Goal: Task Accomplishment & Management: Complete application form

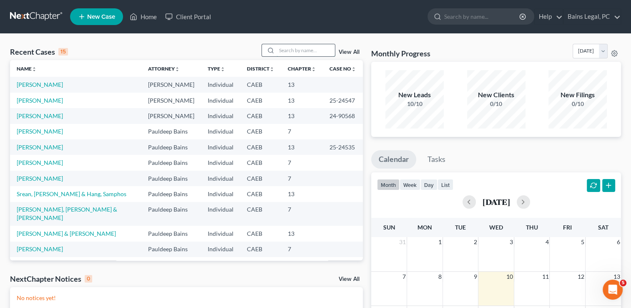
click at [308, 51] on input "search" at bounding box center [306, 50] width 58 height 12
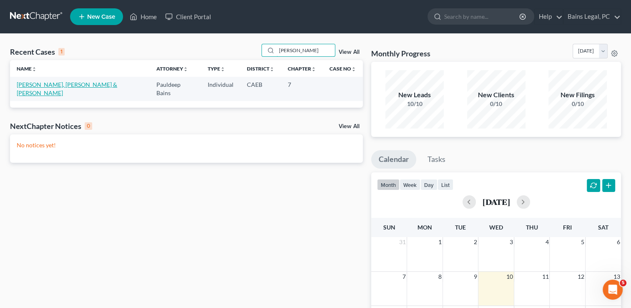
type input "[PERSON_NAME]"
click at [51, 82] on link "[PERSON_NAME], [PERSON_NAME] & [PERSON_NAME]" at bounding box center [67, 88] width 101 height 15
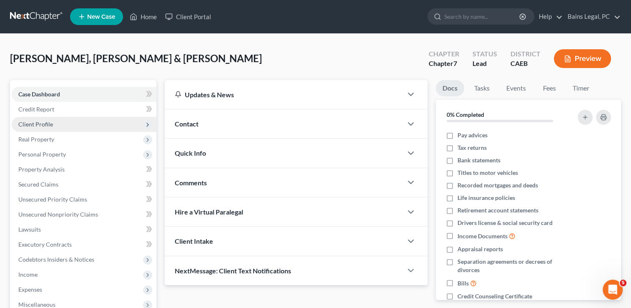
click at [41, 121] on span "Client Profile" at bounding box center [35, 124] width 35 height 7
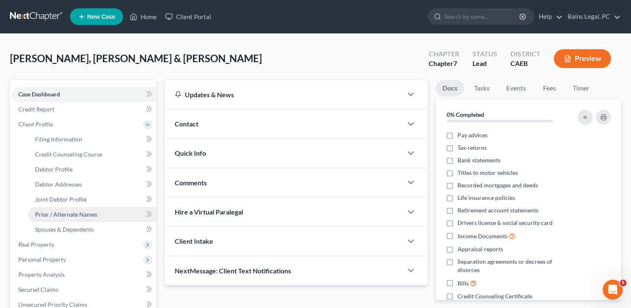
click at [55, 211] on span "Prior / Alternate Names" at bounding box center [66, 214] width 62 height 7
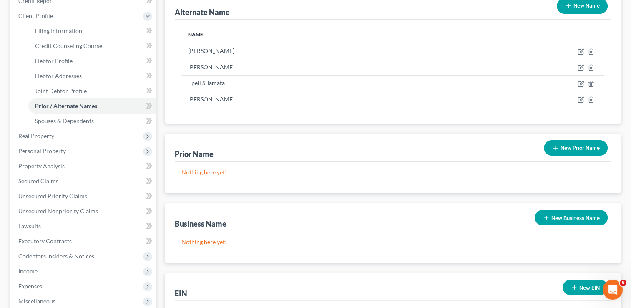
scroll to position [118, 0]
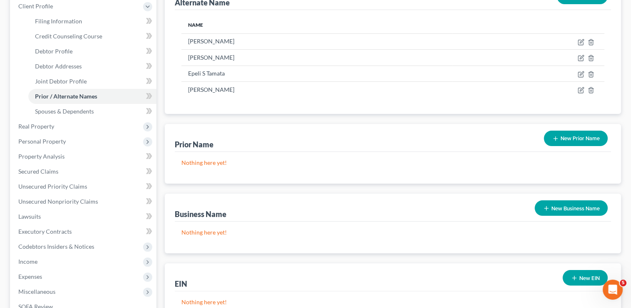
click at [568, 143] on button "New Prior Name" at bounding box center [576, 138] width 64 height 15
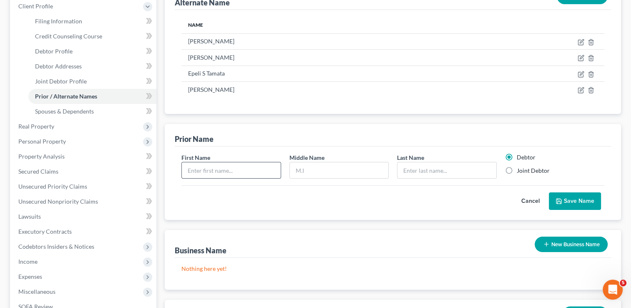
click at [229, 166] on input "text" at bounding box center [231, 170] width 98 height 16
type input "[PERSON_NAME]"
type input "Lea"
type input "[PERSON_NAME]"
click at [517, 169] on label "Joint Debtor" at bounding box center [533, 170] width 33 height 8
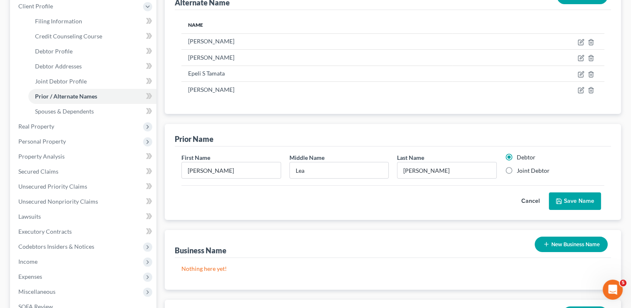
click at [520, 169] on input "Joint Debtor" at bounding box center [522, 168] width 5 height 5
radio input "true"
radio input "false"
click at [585, 205] on button "Save Name" at bounding box center [575, 201] width 52 height 18
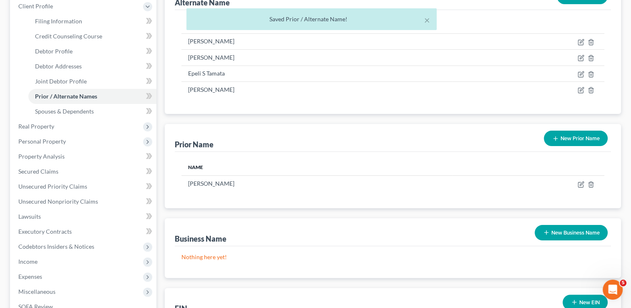
click at [571, 124] on div "Prior Name New Prior Name" at bounding box center [393, 138] width 436 height 28
click at [571, 133] on button "New Prior Name" at bounding box center [576, 138] width 64 height 15
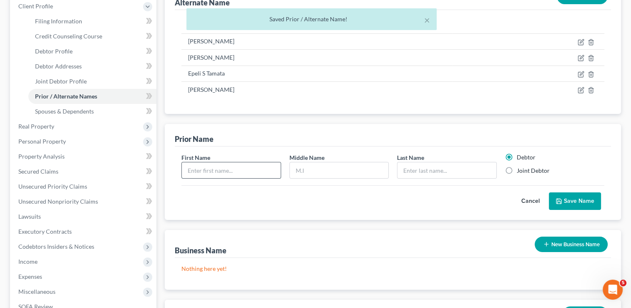
click at [233, 171] on input "text" at bounding box center [231, 170] width 98 height 16
type input "[PERSON_NAME]"
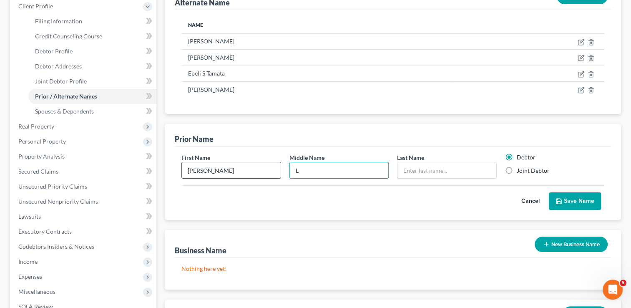
type input "L"
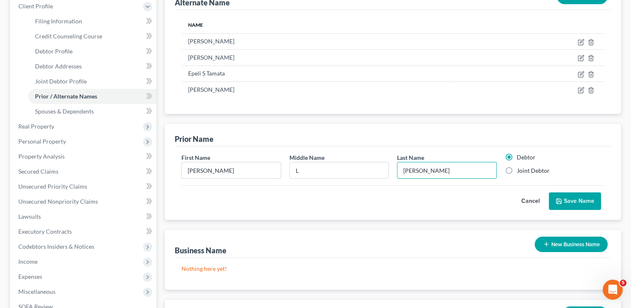
type input "[PERSON_NAME]"
click at [516, 170] on div "Joint Debtor" at bounding box center [554, 170] width 99 height 8
click at [517, 170] on label "Joint Debtor" at bounding box center [533, 170] width 33 height 8
click at [520, 170] on input "Joint Debtor" at bounding box center [522, 168] width 5 height 5
radio input "true"
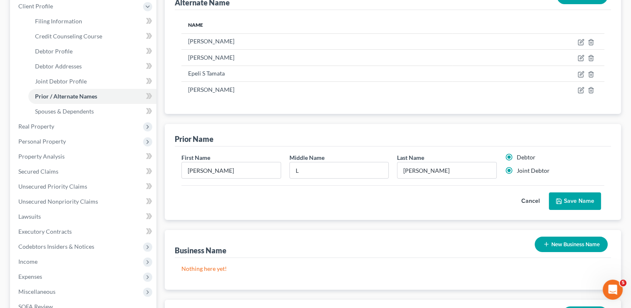
radio input "false"
click at [571, 192] on button "Save Name" at bounding box center [575, 201] width 52 height 18
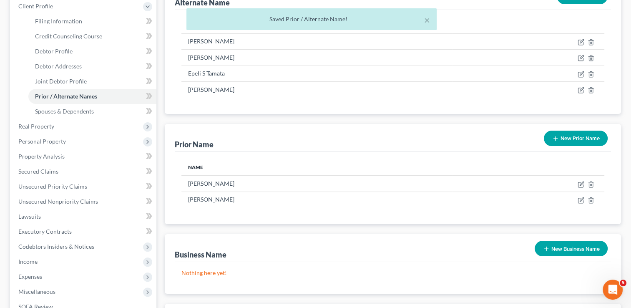
click at [566, 131] on button "New Prior Name" at bounding box center [576, 138] width 64 height 15
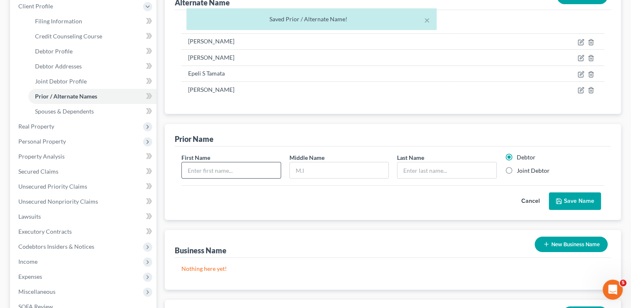
click at [226, 172] on input "text" at bounding box center [231, 170] width 98 height 16
type input "[PERSON_NAME]"
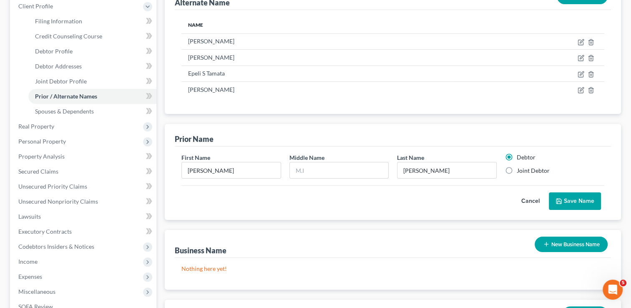
click at [517, 170] on label "Joint Debtor" at bounding box center [533, 170] width 33 height 8
click at [520, 170] on input "Joint Debtor" at bounding box center [522, 168] width 5 height 5
radio input "true"
radio input "false"
click at [572, 198] on button "Save Name" at bounding box center [575, 201] width 52 height 18
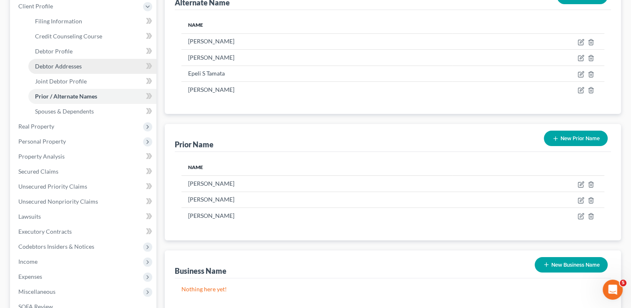
click at [75, 69] on span "Debtor Addresses" at bounding box center [58, 66] width 47 height 7
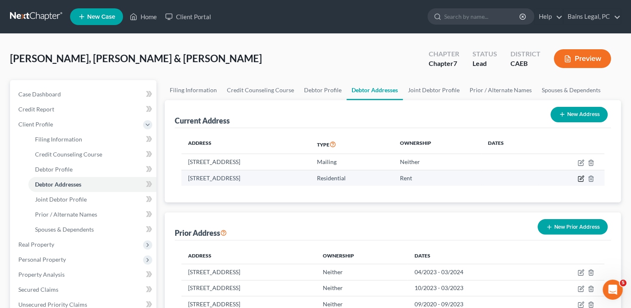
click at [582, 181] on icon "button" at bounding box center [580, 178] width 5 height 5
select select "4"
select select "0"
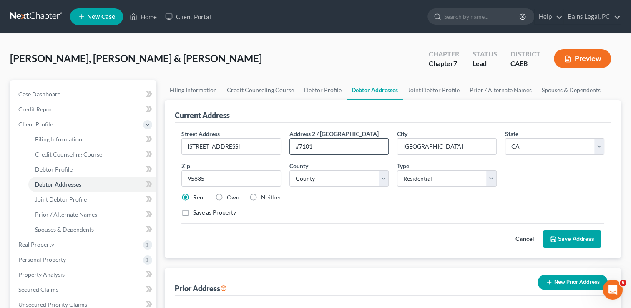
click at [324, 146] on input "#7101" at bounding box center [339, 146] width 98 height 16
type input "#7102"
click at [569, 237] on button "Save Address" at bounding box center [572, 239] width 58 height 18
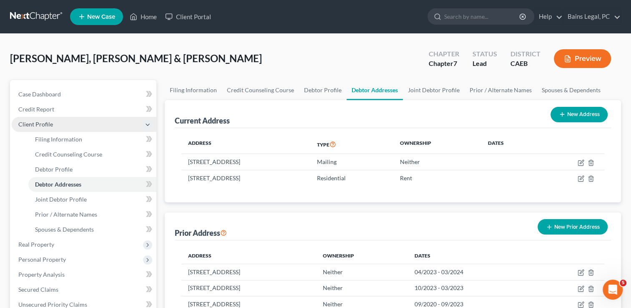
click at [68, 119] on span "Client Profile" at bounding box center [84, 124] width 145 height 15
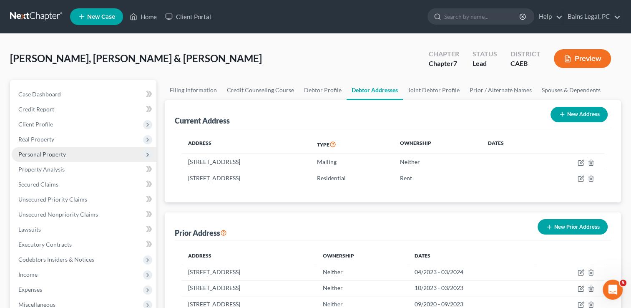
click at [44, 149] on span "Personal Property" at bounding box center [84, 154] width 145 height 15
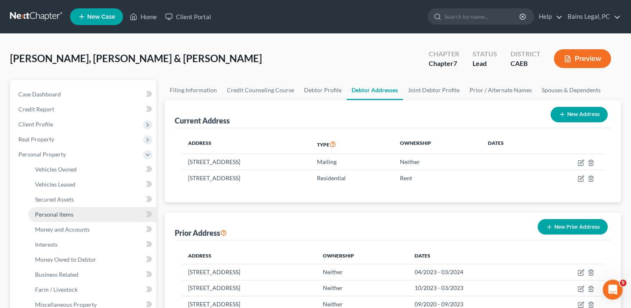
click at [61, 215] on span "Personal Items" at bounding box center [54, 214] width 38 height 7
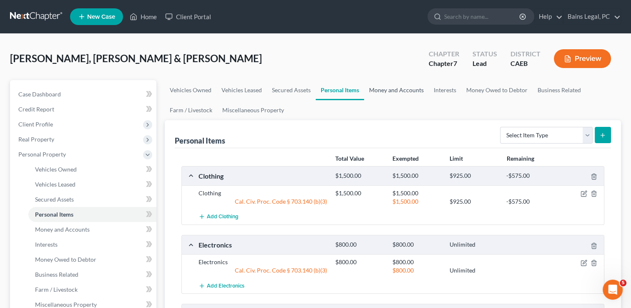
click at [407, 86] on link "Money and Accounts" at bounding box center [396, 90] width 65 height 20
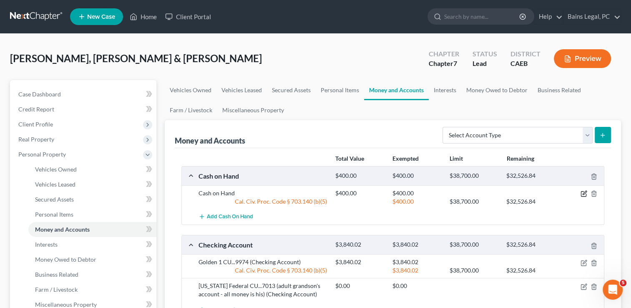
click at [583, 192] on icon "button" at bounding box center [584, 193] width 7 height 7
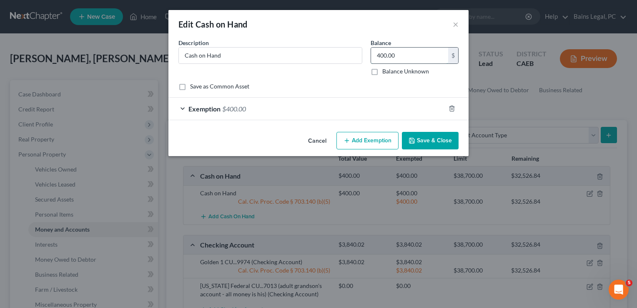
click at [395, 61] on input "400.00" at bounding box center [409, 56] width 77 height 16
type input "6"
type input "29"
click at [390, 104] on div "Exemption $400.00" at bounding box center [306, 109] width 277 height 22
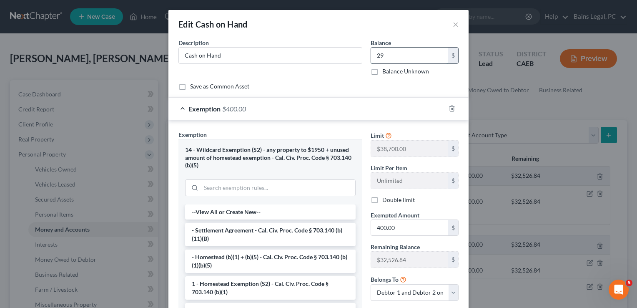
click at [385, 55] on input "29" at bounding box center [409, 56] width 77 height 16
type input "31"
click at [397, 227] on input "400.00" at bounding box center [409, 228] width 77 height 16
type input "31"
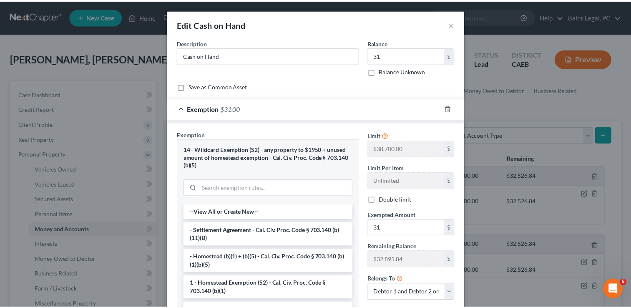
scroll to position [88, 0]
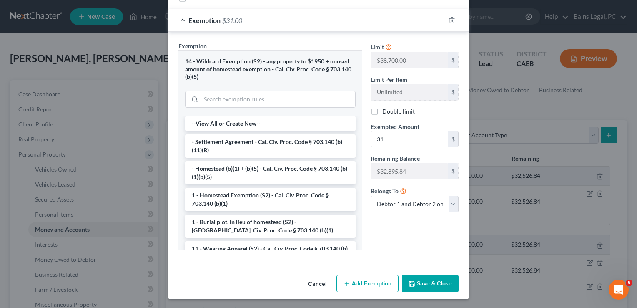
click at [438, 279] on button "Save & Close" at bounding box center [430, 284] width 57 height 18
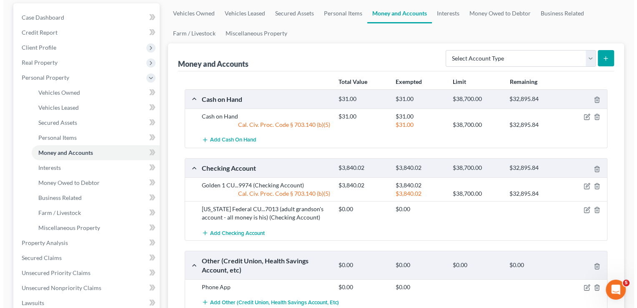
scroll to position [102, 0]
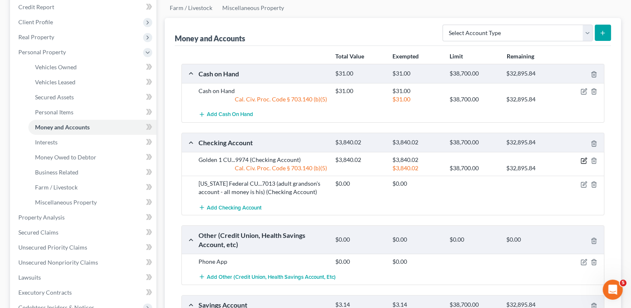
click at [582, 161] on icon "button" at bounding box center [584, 160] width 7 height 7
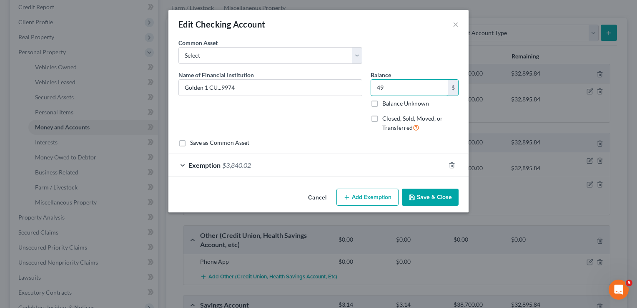
type input "49"
click at [346, 173] on div "Exemption $3,840.02" at bounding box center [306, 165] width 277 height 22
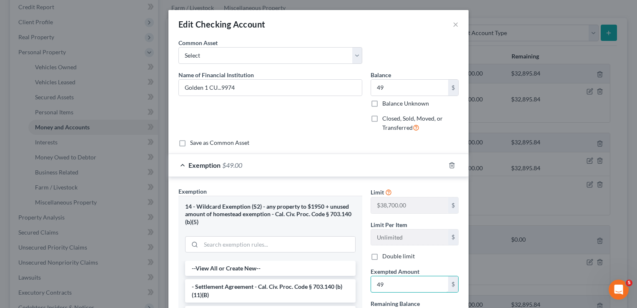
type input "49"
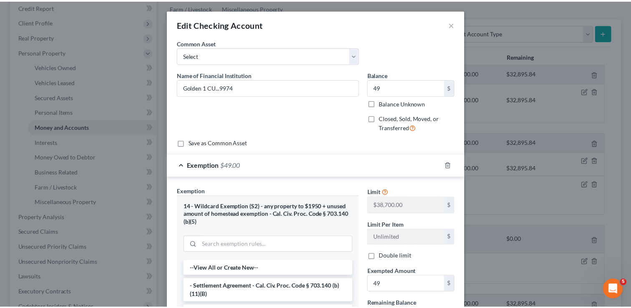
scroll to position [145, 0]
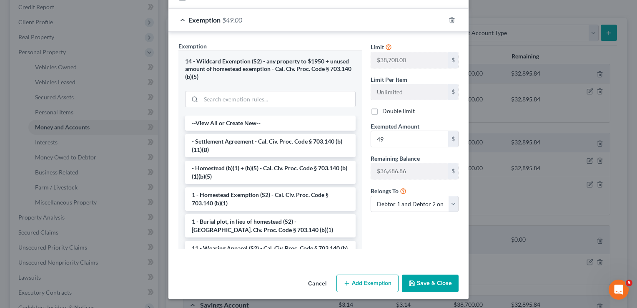
click at [417, 281] on button "Save & Close" at bounding box center [430, 283] width 57 height 18
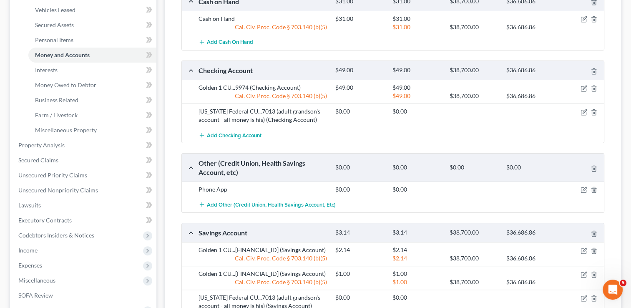
scroll to position [281, 0]
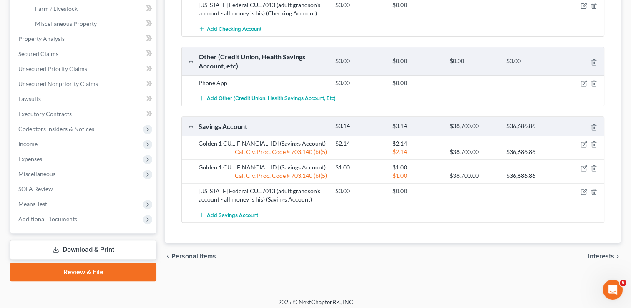
click at [247, 91] on button "Add Other (Credit Union, Health Savings Account, etc)" at bounding box center [267, 98] width 137 height 15
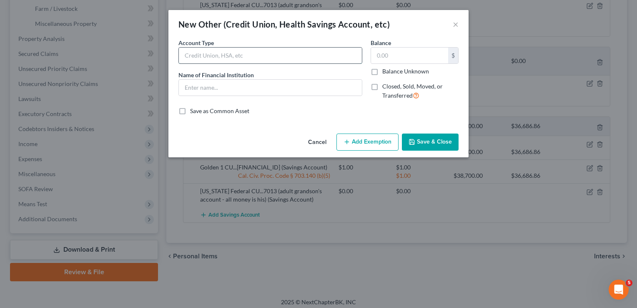
click at [237, 55] on input "text" at bounding box center [270, 56] width 183 height 16
type input "Phone App"
click at [244, 85] on input "text" at bounding box center [270, 88] width 183 height 16
type input "Venmo"
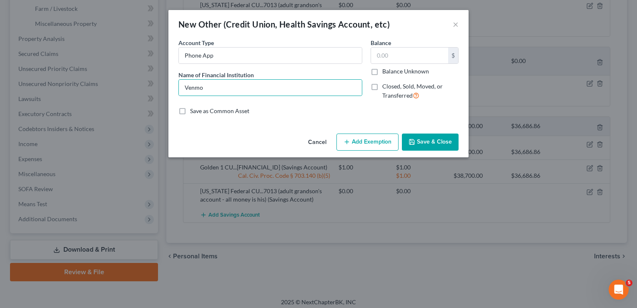
click at [444, 144] on button "Save & Close" at bounding box center [430, 142] width 57 height 18
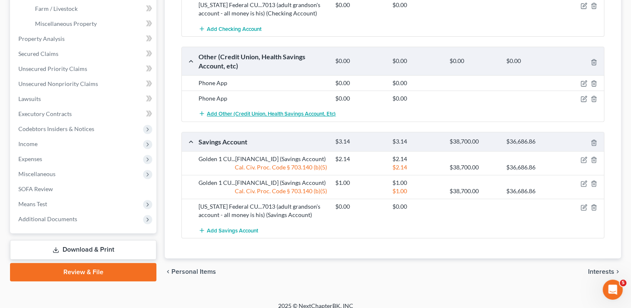
click at [258, 113] on span "Add Other (Credit Union, Health Savings Account, etc)" at bounding box center [271, 114] width 129 height 7
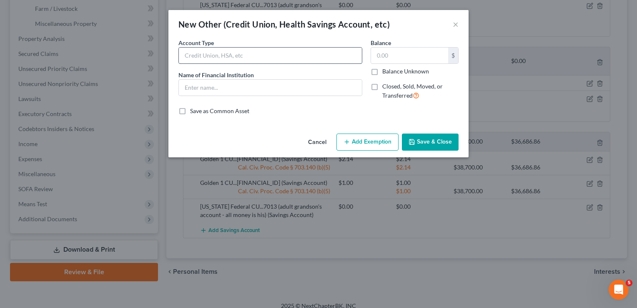
click at [230, 58] on input "text" at bounding box center [270, 56] width 183 height 16
type input "Phone App"
click at [236, 88] on input "text" at bounding box center [270, 88] width 183 height 16
type input "Paypal"
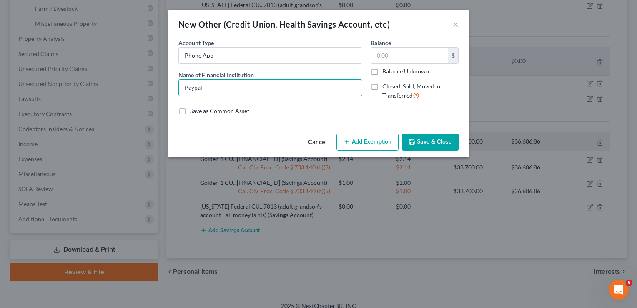
click at [433, 136] on button "Save & Close" at bounding box center [430, 142] width 57 height 18
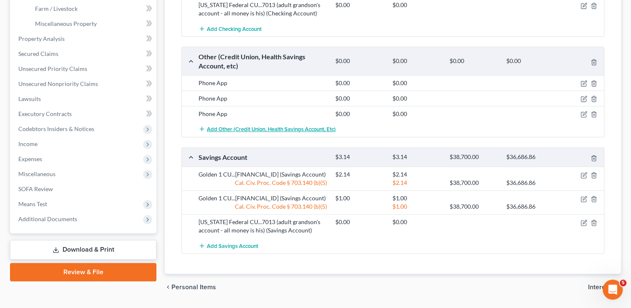
click at [241, 126] on span "Add Other (Credit Union, Health Savings Account, etc)" at bounding box center [271, 129] width 129 height 7
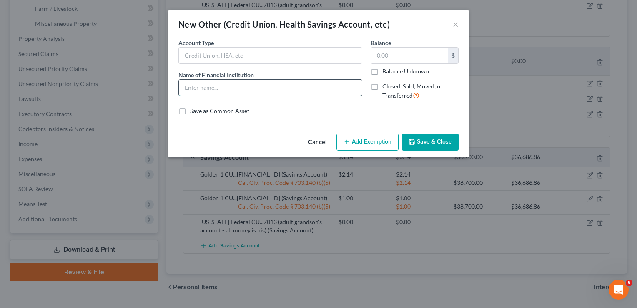
click at [224, 84] on input "text" at bounding box center [270, 88] width 183 height 16
type input "P"
click at [304, 50] on input "text" at bounding box center [270, 56] width 183 height 16
type input "Phone App"
type input "World Remit"
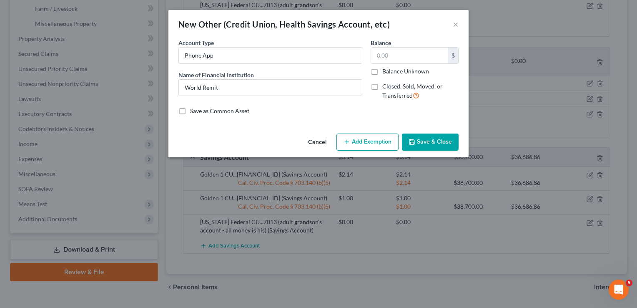
click at [424, 134] on button "Save & Close" at bounding box center [430, 142] width 57 height 18
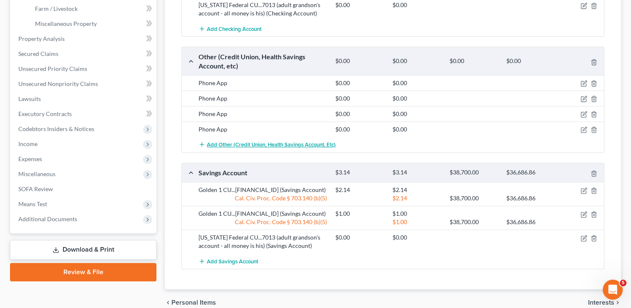
click at [289, 141] on span "Add Other (Credit Union, Health Savings Account, etc)" at bounding box center [271, 144] width 129 height 7
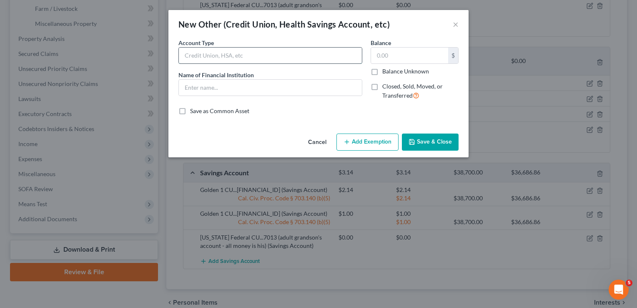
click at [244, 55] on input "text" at bounding box center [270, 56] width 183 height 16
type input "Phone App"
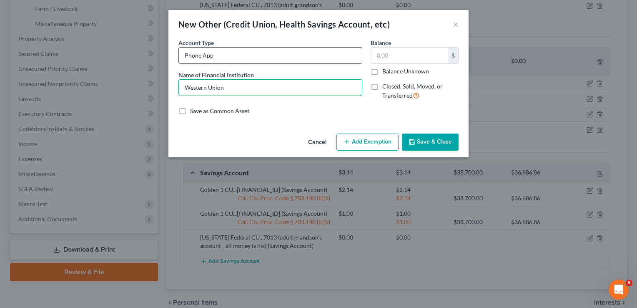
type input "Western Union"
click at [422, 134] on button "Save & Close" at bounding box center [430, 142] width 57 height 18
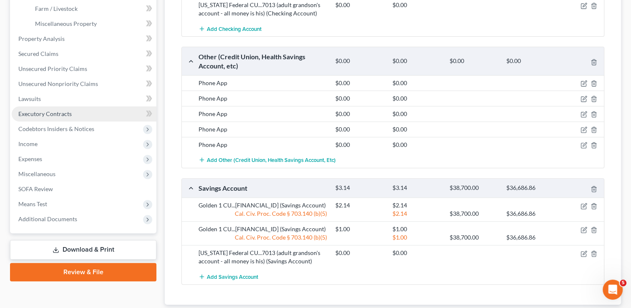
click at [58, 110] on span "Executory Contracts" at bounding box center [44, 113] width 53 height 7
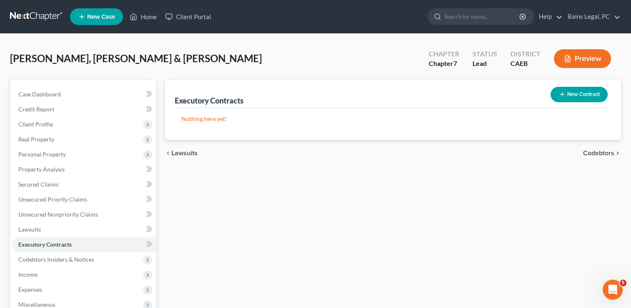
click at [594, 91] on button "New Contract" at bounding box center [579, 94] width 57 height 15
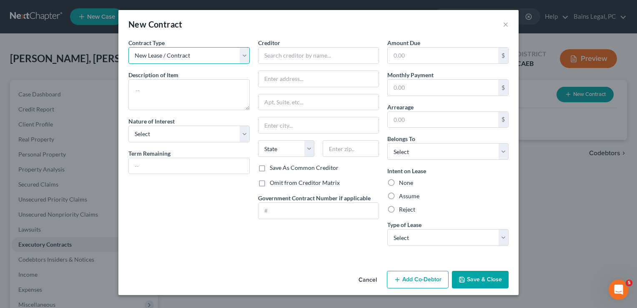
click at [209, 60] on select "New Lease / Contract New Timeshare" at bounding box center [188, 55] width 121 height 17
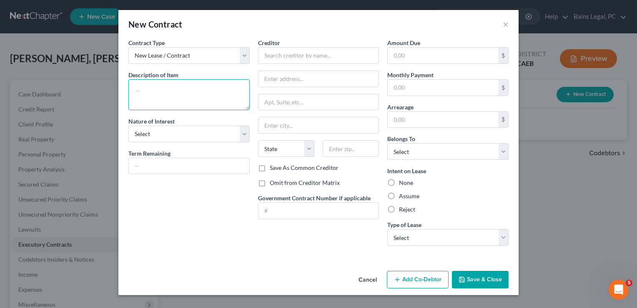
click at [214, 98] on textarea at bounding box center [188, 94] width 121 height 31
paste textarea "[PERSON_NAME][DEMOGRAPHIC_DATA]"
type textarea "Co-Signed for niece ([PERSON_NAME]) on apartment."
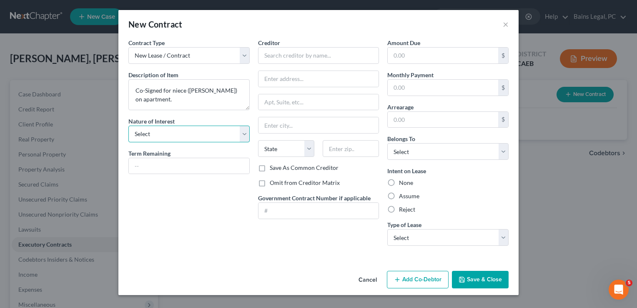
click at [205, 136] on select "Select Purchaser Agent Lessor Lessee" at bounding box center [188, 134] width 121 height 17
select select "3"
click at [128, 126] on select "Select Purchaser Agent Lessor Lessee" at bounding box center [188, 134] width 121 height 17
click at [162, 167] on input "text" at bounding box center [189, 166] width 121 height 16
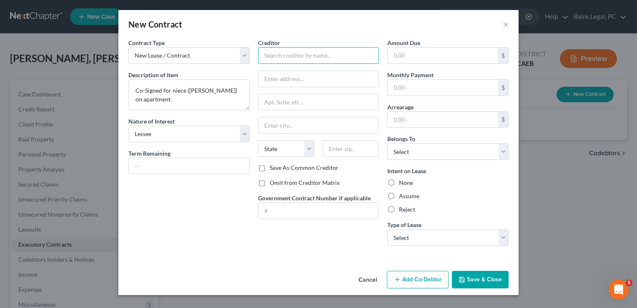
click at [315, 54] on input "text" at bounding box center [318, 55] width 121 height 17
click at [303, 58] on input "text" at bounding box center [318, 55] width 121 height 17
type input "The Woodland Apartments"
paste input "[STREET_ADDRESS]"
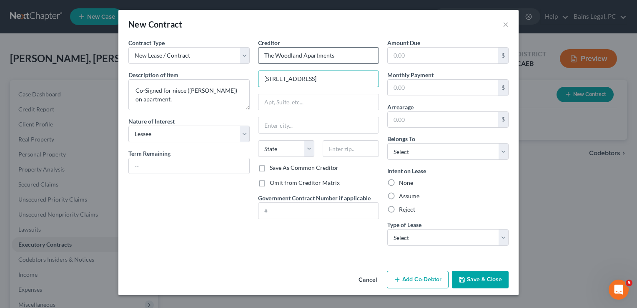
scroll to position [0, 10]
type input "[STREET_ADDRESS]"
select select "4"
type input "94833"
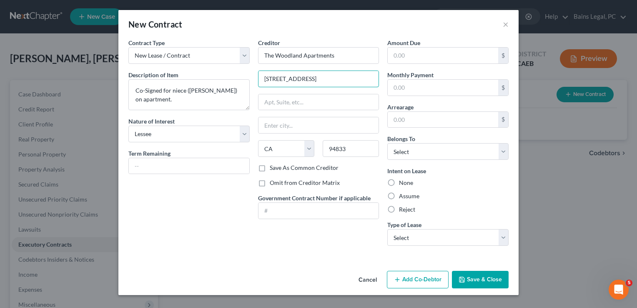
type input "[STREET_ADDRESS]"
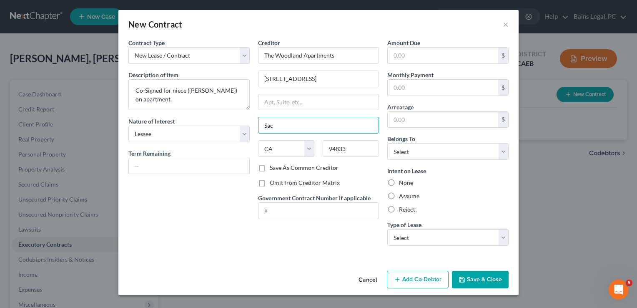
type input "[GEOGRAPHIC_DATA]"
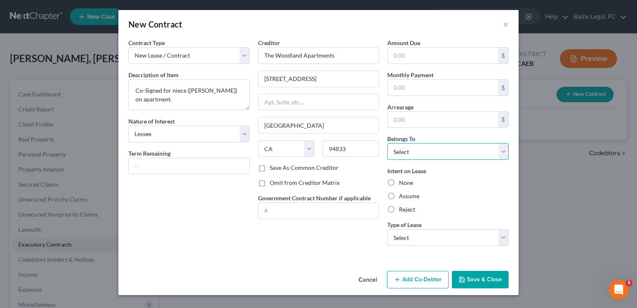
click at [424, 156] on select "Select Debtor 1 Only Debtor 2 Only Debtor 1 And Debtor 2 Only At Least One Of T…" at bounding box center [447, 151] width 121 height 17
select select "3"
click at [387, 143] on select "Select Debtor 1 Only Debtor 2 Only Debtor 1 And Debtor 2 Only At Least One Of T…" at bounding box center [447, 151] width 121 height 17
click at [423, 236] on select "Select Real Estate Car Other" at bounding box center [447, 237] width 121 height 17
select select "0"
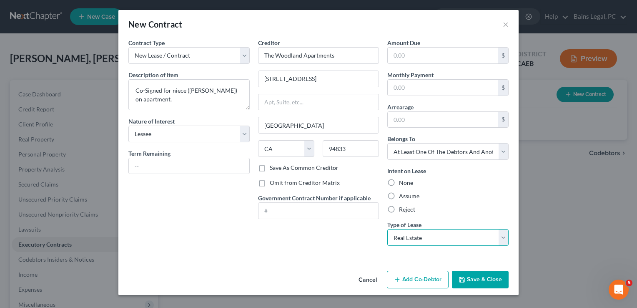
click at [387, 229] on select "Select Real Estate Car Other" at bounding box center [447, 237] width 121 height 17
click at [405, 213] on div "Amount Due $ Monthly Payment $ Arrearage $ Belongs To * Select Debtor 1 Only De…" at bounding box center [448, 145] width 130 height 214
click at [399, 210] on label "Reject" at bounding box center [407, 209] width 16 height 8
click at [402, 210] on input "Reject" at bounding box center [404, 207] width 5 height 5
radio input "true"
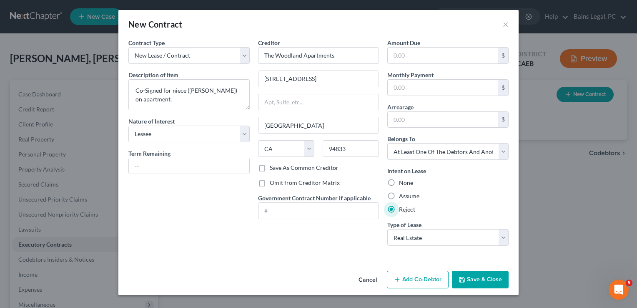
click at [422, 278] on button "Add Co-Debtor" at bounding box center [418, 280] width 62 height 18
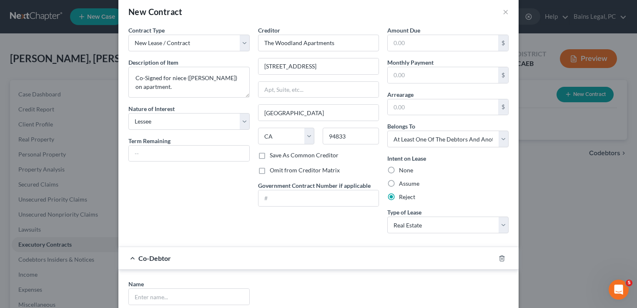
scroll to position [153, 0]
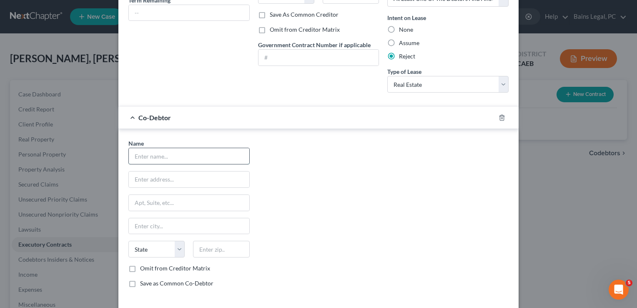
click at [158, 153] on input "text" at bounding box center [189, 156] width 121 height 16
paste input "[STREET_ADDRESS]"
type input "[PERSON_NAME][DEMOGRAPHIC_DATA]"
paste input "[STREET_ADDRESS]"
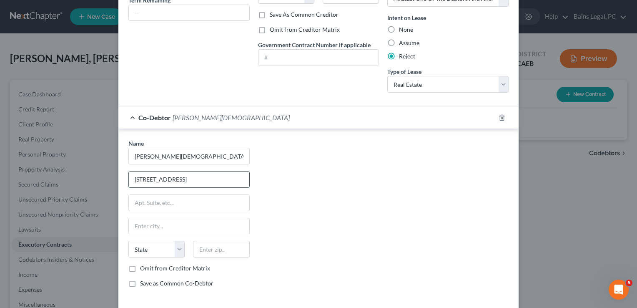
scroll to position [0, 10]
type input "[STREET_ADDRESS]"
click at [159, 249] on select "State [US_STATE] AK AR AZ CA CO CT DE DC [GEOGRAPHIC_DATA] [GEOGRAPHIC_DATA] GU…" at bounding box center [156, 249] width 56 height 17
select select "4"
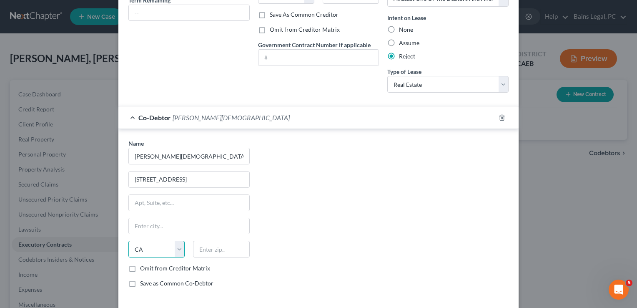
click at [128, 241] on select "State [US_STATE] AK AR AZ CA CO CT DE DC [GEOGRAPHIC_DATA] [GEOGRAPHIC_DATA] GU…" at bounding box center [156, 249] width 56 height 17
type input "95833"
type input "[GEOGRAPHIC_DATA]"
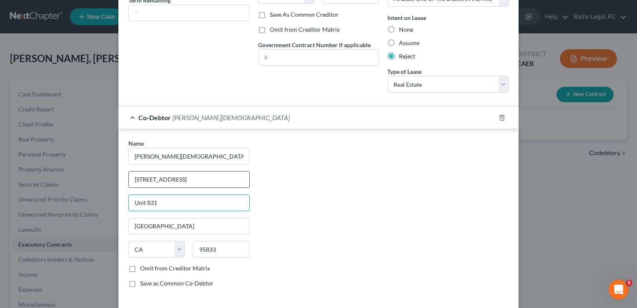
type input "Unit 831"
click at [192, 176] on input "[STREET_ADDRESS]" at bounding box center [189, 179] width 121 height 16
type input "[STREET_ADDRESS]"
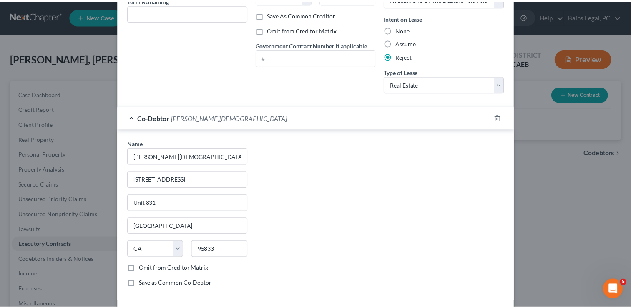
scroll to position [190, 0]
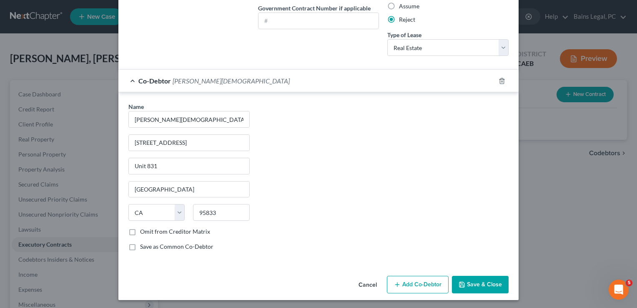
click at [488, 281] on button "Save & Close" at bounding box center [480, 285] width 57 height 18
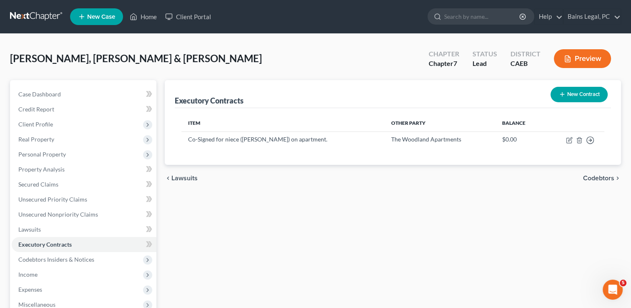
click at [268, 241] on div "Executory Contracts New Contract Item Other Party Balance Co-Signed for niece (…" at bounding box center [393, 246] width 465 height 332
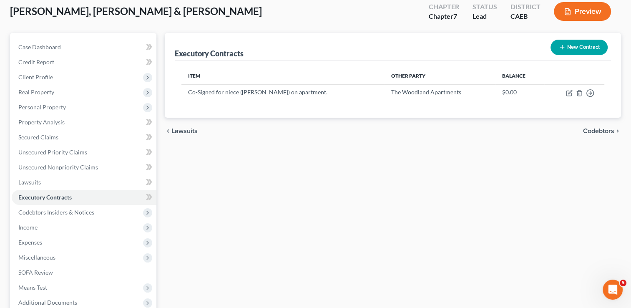
scroll to position [135, 0]
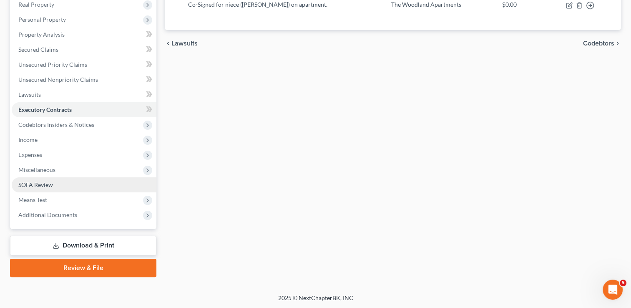
click at [43, 181] on span "SOFA Review" at bounding box center [35, 184] width 35 height 7
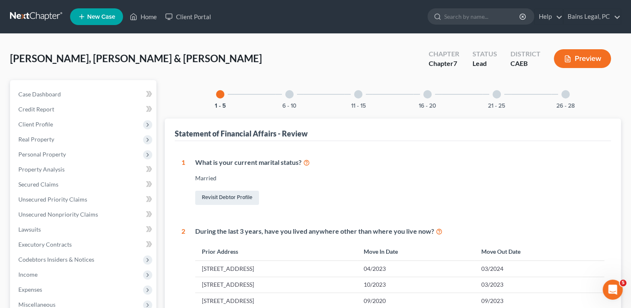
click at [282, 97] on div "6 - 10" at bounding box center [289, 94] width 28 height 28
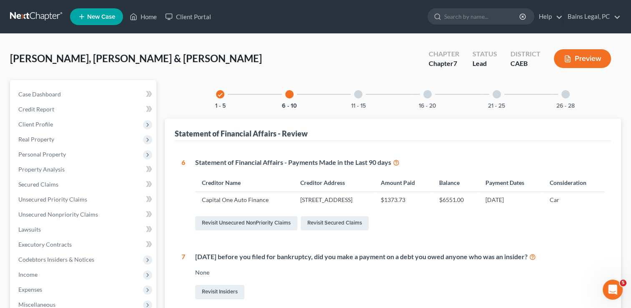
click at [354, 88] on div "11 - 15" at bounding box center [358, 94] width 28 height 28
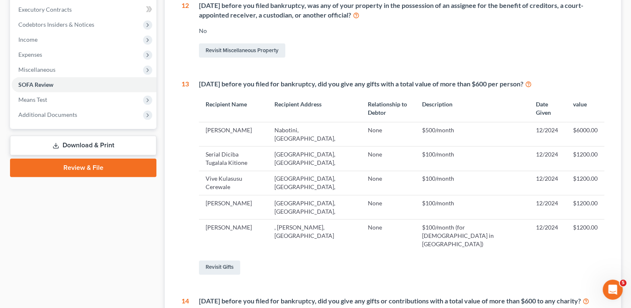
scroll to position [255, 0]
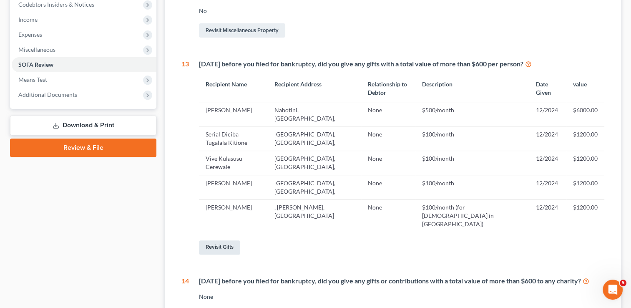
click at [225, 240] on link "Revisit Gifts" at bounding box center [219, 247] width 41 height 14
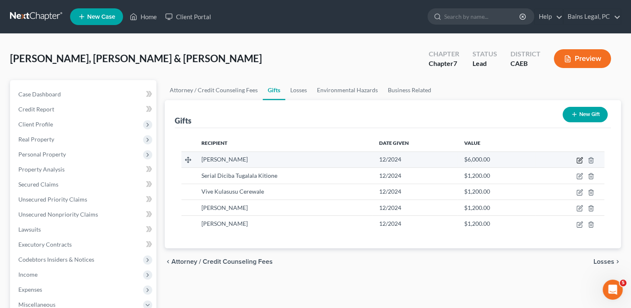
click at [582, 158] on icon "button" at bounding box center [579, 160] width 7 height 7
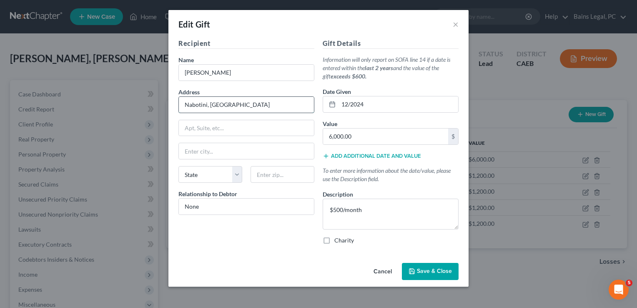
click at [234, 103] on input "Nabotini, [GEOGRAPHIC_DATA]" at bounding box center [246, 105] width 135 height 16
drag, startPoint x: 241, startPoint y: 70, endPoint x: 88, endPoint y: 60, distance: 152.6
click at [88, 60] on div "Edit Gift × Recipient Name * [PERSON_NAME] Address Nabotini, [GEOGRAPHIC_DATA] …" at bounding box center [318, 154] width 637 height 308
type input "B"
type input "Nabotini [DEMOGRAPHIC_DATA]"
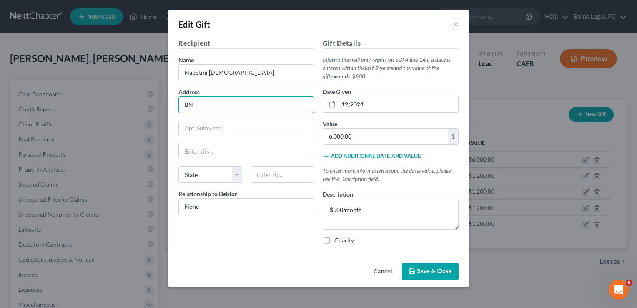
type input "B"
type input "Nabotini, [GEOGRAPHIC_DATA]"
click at [380, 213] on textarea "$500/month" at bounding box center [391, 214] width 136 height 31
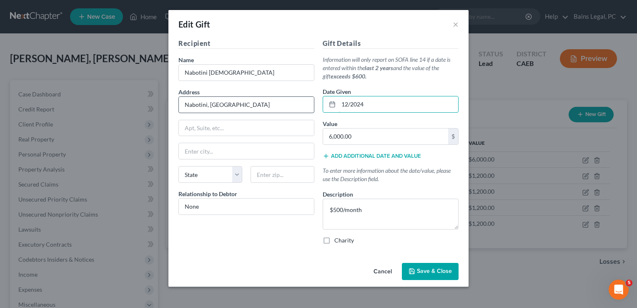
drag, startPoint x: 370, startPoint y: 101, endPoint x: 303, endPoint y: 99, distance: 67.6
click at [303, 99] on div "Recipient Name * Nabotini [DEMOGRAPHIC_DATA] of [DEMOGRAPHIC_DATA] Address Nabo…" at bounding box center [318, 144] width 289 height 213
click at [372, 209] on textarea "$500/month" at bounding box center [391, 214] width 136 height 31
click at [334, 241] on label "Charity" at bounding box center [344, 240] width 20 height 8
click at [338, 241] on input "Charity" at bounding box center [340, 238] width 5 height 5
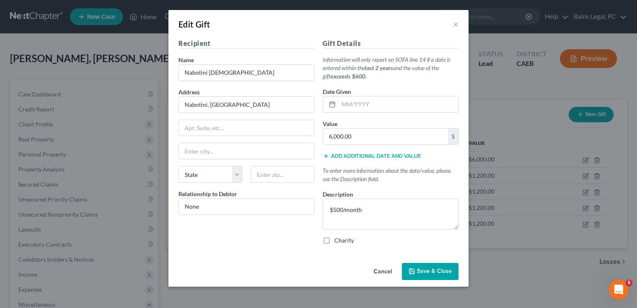
checkbox input "true"
click at [281, 206] on input "None" at bounding box center [246, 207] width 135 height 16
drag, startPoint x: 281, startPoint y: 206, endPoint x: 118, endPoint y: 215, distance: 162.9
click at [118, 215] on div "Edit Gift × Recipient Name * Nabotini [DEMOGRAPHIC_DATA] of [DEMOGRAPHIC_DATA] …" at bounding box center [318, 154] width 637 height 308
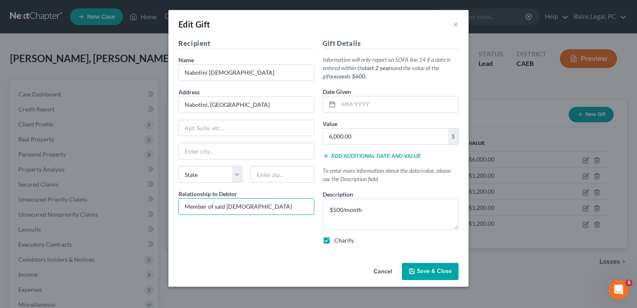
type input "Member of said [DEMOGRAPHIC_DATA]"
click at [434, 272] on span "Save & Close" at bounding box center [434, 271] width 35 height 7
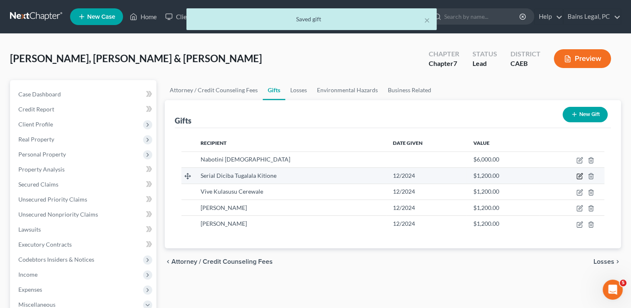
click at [580, 173] on icon "button" at bounding box center [579, 176] width 7 height 7
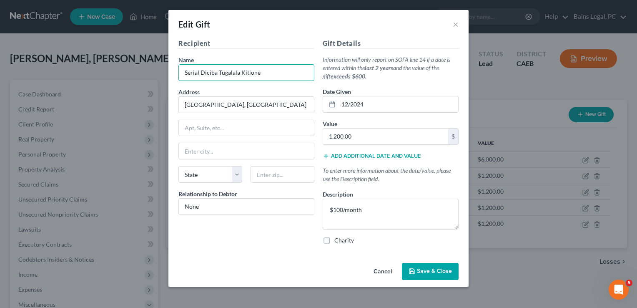
drag, startPoint x: 266, startPoint y: 73, endPoint x: 53, endPoint y: 63, distance: 213.4
click at [53, 63] on div "Edit Gift × Recipient Name * Serial Diciba Tugalala Kitione Address [GEOGRAPHIC…" at bounding box center [318, 154] width 637 height 308
type input "[DEMOGRAPHIC_DATA]"
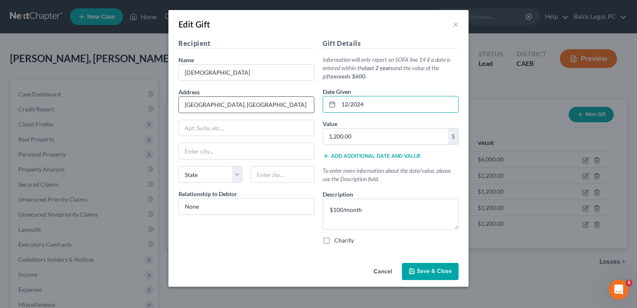
drag, startPoint x: 372, startPoint y: 107, endPoint x: 241, endPoint y: 98, distance: 130.8
click at [241, 98] on div "Recipient Name * [DEMOGRAPHIC_DATA] Mission Fellowship Address [GEOGRAPHIC_DATA…" at bounding box center [318, 144] width 289 height 213
click at [334, 240] on label "Charity" at bounding box center [344, 240] width 20 height 8
click at [338, 240] on input "Charity" at bounding box center [340, 238] width 5 height 5
checkbox input "true"
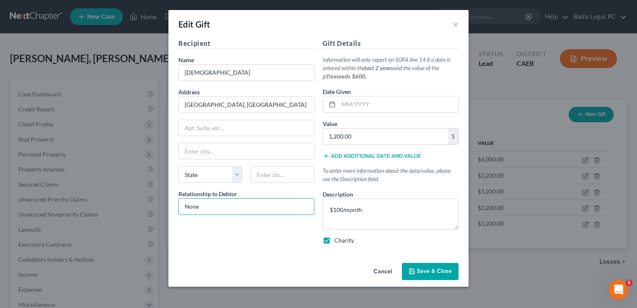
drag, startPoint x: 213, startPoint y: 205, endPoint x: 163, endPoint y: 199, distance: 49.6
click at [163, 199] on div "Edit Gift × Recipient Name * [DEMOGRAPHIC_DATA] Mission Fellowship Address [GEO…" at bounding box center [318, 154] width 637 height 308
click at [277, 23] on div "Edit Gift ×" at bounding box center [318, 24] width 300 height 28
click at [432, 266] on button "Save & Close" at bounding box center [430, 272] width 57 height 18
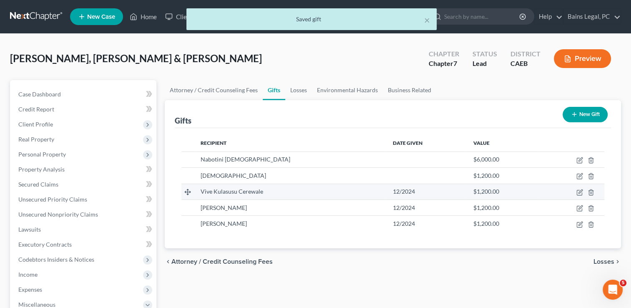
click at [576, 193] on td at bounding box center [572, 192] width 65 height 16
click at [579, 191] on icon "button" at bounding box center [579, 192] width 7 height 7
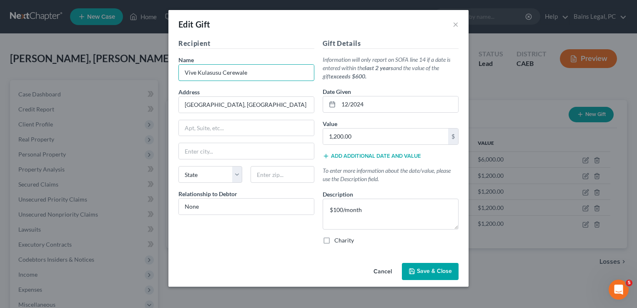
drag, startPoint x: 252, startPoint y: 70, endPoint x: 129, endPoint y: 65, distance: 123.5
click at [129, 65] on div "Edit Gift × Recipient Name * Vive Kulasusu Cerewale Address [GEOGRAPHIC_DATA], …" at bounding box center [318, 154] width 637 height 308
type input "[DEMOGRAPHIC_DATA]"
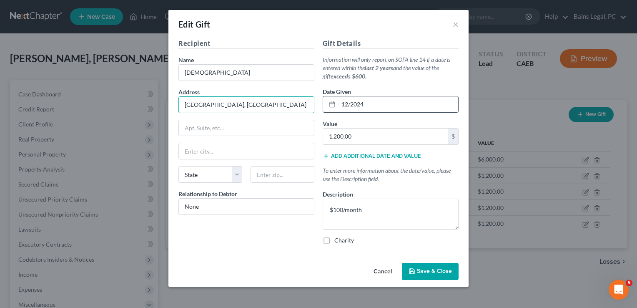
click at [380, 100] on input "12/2024" at bounding box center [399, 104] width 120 height 16
type input "1"
click at [334, 238] on label "Charity" at bounding box center [344, 240] width 20 height 8
click at [338, 238] on input "Charity" at bounding box center [340, 238] width 5 height 5
checkbox input "true"
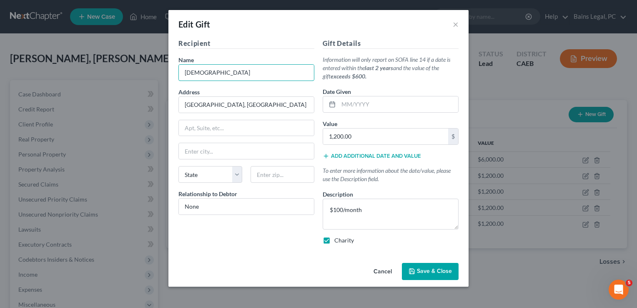
drag, startPoint x: 275, startPoint y: 66, endPoint x: 112, endPoint y: 66, distance: 163.5
click at [112, 66] on div "Edit Gift × Recipient Name * [DEMOGRAPHIC_DATA] Mission Fellowship Address [GEO…" at bounding box center [318, 154] width 637 height 308
type input "W"
type input "Y"
drag, startPoint x: 220, startPoint y: 69, endPoint x: 100, endPoint y: 74, distance: 120.2
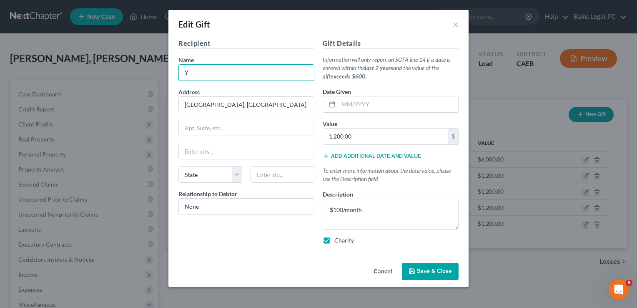
click at [100, 74] on div "Edit Gift × Recipient Name * Y Address [GEOGRAPHIC_DATA], Africa Apt, Suite, et…" at bounding box center [318, 154] width 637 height 308
paste input "outh With A Mission"
type input "Youth With A Mission"
click at [427, 264] on button "Save & Close" at bounding box center [430, 272] width 57 height 18
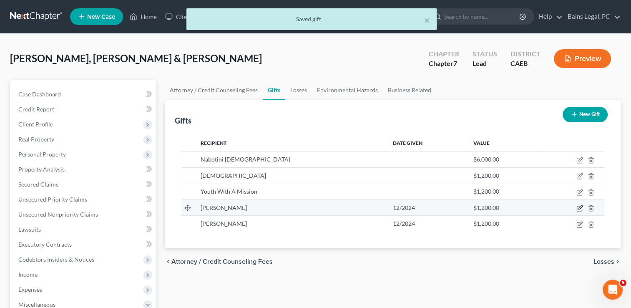
click at [582, 207] on icon "button" at bounding box center [579, 208] width 7 height 7
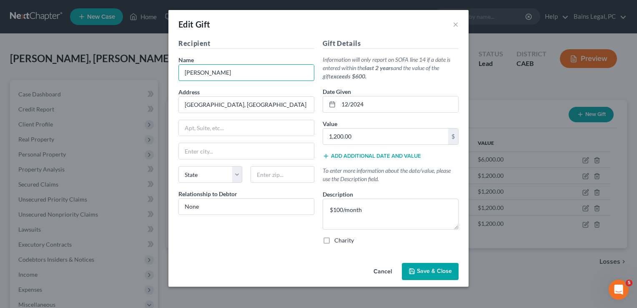
drag, startPoint x: 240, startPoint y: 74, endPoint x: 145, endPoint y: 68, distance: 95.7
click at [145, 68] on div "Edit Gift × Recipient Name * [PERSON_NAME] Address [GEOGRAPHIC_DATA], [GEOGRAPH…" at bounding box center [318, 154] width 637 height 308
type input "[DEMOGRAPHIC_DATA]"
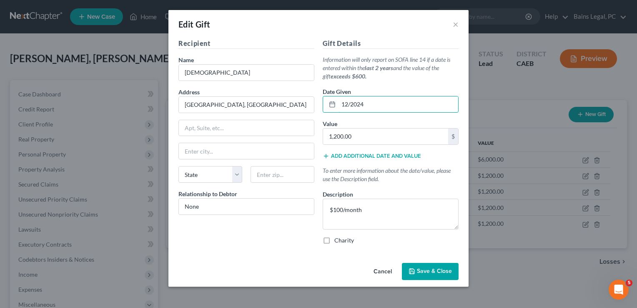
drag, startPoint x: 393, startPoint y: 111, endPoint x: 229, endPoint y: 117, distance: 164.4
click at [229, 117] on div "Recipient Name * [DEMOGRAPHIC_DATA] Mission Fellowship Address [GEOGRAPHIC_DATA…" at bounding box center [318, 144] width 289 height 213
click at [334, 240] on label "Charity" at bounding box center [344, 240] width 20 height 8
click at [338, 240] on input "Charity" at bounding box center [340, 238] width 5 height 5
checkbox input "true"
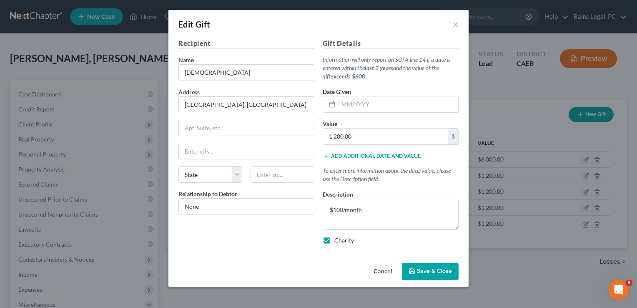
click at [426, 263] on button "Save & Close" at bounding box center [430, 272] width 57 height 18
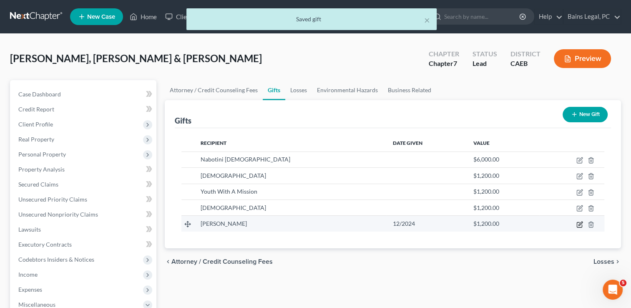
click at [579, 223] on icon "button" at bounding box center [580, 223] width 4 height 4
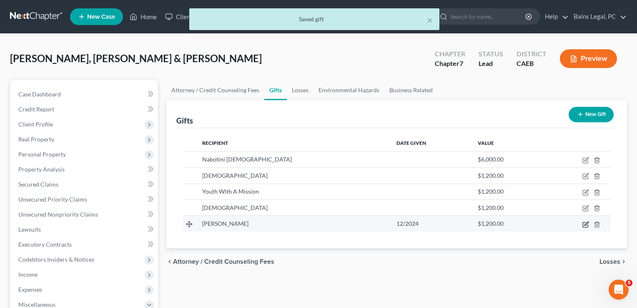
select select "29"
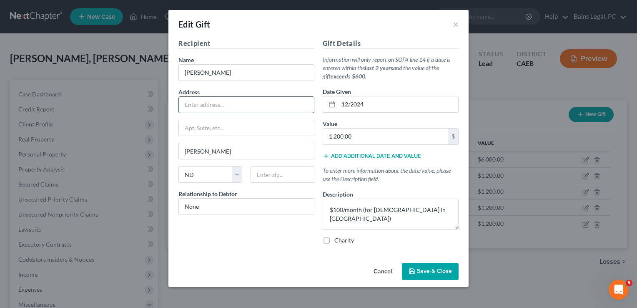
click at [240, 102] on input "text" at bounding box center [246, 105] width 135 height 16
type input "[PERSON_NAME], [GEOGRAPHIC_DATA]"
click at [233, 172] on select "State [US_STATE] AK AR AZ CA CO CT DE DC [GEOGRAPHIC_DATA] [GEOGRAPHIC_DATA] GU…" at bounding box center [211, 174] width 64 height 17
select select
click at [179, 166] on select "State [US_STATE] AK AR AZ CA CO CT DE DC [GEOGRAPHIC_DATA] [GEOGRAPHIC_DATA] GU…" at bounding box center [211, 174] width 64 height 17
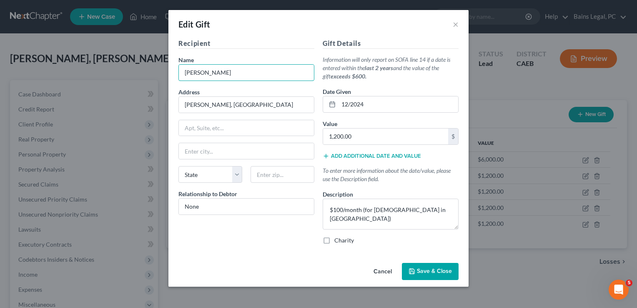
drag, startPoint x: 250, startPoint y: 70, endPoint x: 91, endPoint y: 77, distance: 159.4
click at [91, 77] on div "Edit Gift × Recipient Name * [PERSON_NAME] Address [PERSON_NAME], Chili Apt, Su…" at bounding box center [318, 154] width 637 height 308
type input "[DEMOGRAPHIC_DATA] de [DEMOGRAPHIC_DATA] ([DEMOGRAPHIC_DATA])"
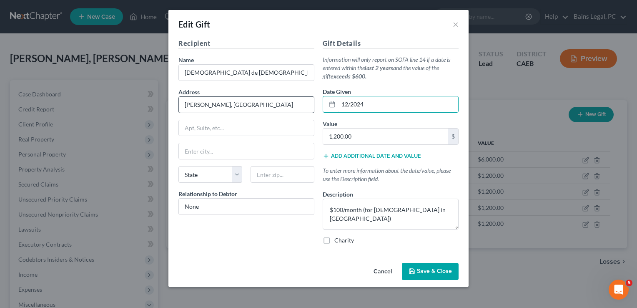
drag, startPoint x: 400, startPoint y: 106, endPoint x: 274, endPoint y: 106, distance: 126.8
click at [274, 106] on div "Recipient Name * [DEMOGRAPHIC_DATA] de [DEMOGRAPHIC_DATA] ([DEMOGRAPHIC_DATA]) …" at bounding box center [318, 144] width 289 height 213
click at [284, 75] on input "[DEMOGRAPHIC_DATA] de [DEMOGRAPHIC_DATA] ([DEMOGRAPHIC_DATA])" at bounding box center [246, 73] width 135 height 16
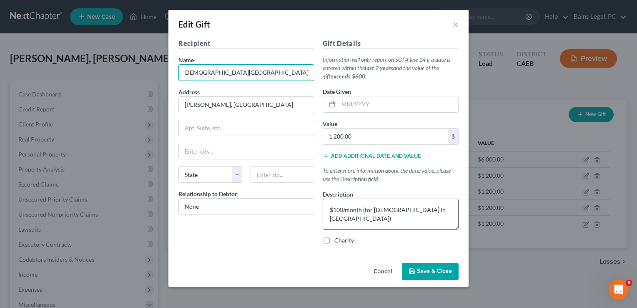
type input "[DEMOGRAPHIC_DATA][GEOGRAPHIC_DATA][DEMOGRAPHIC_DATA] ([DEMOGRAPHIC_DATA]) - [D…"
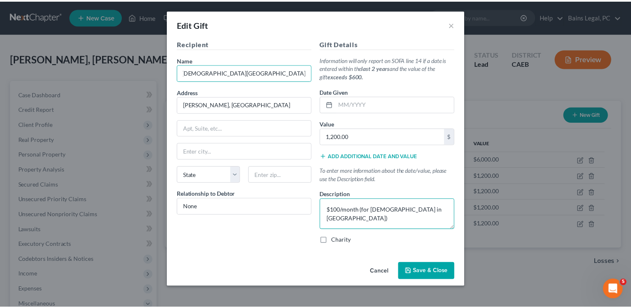
scroll to position [0, 0]
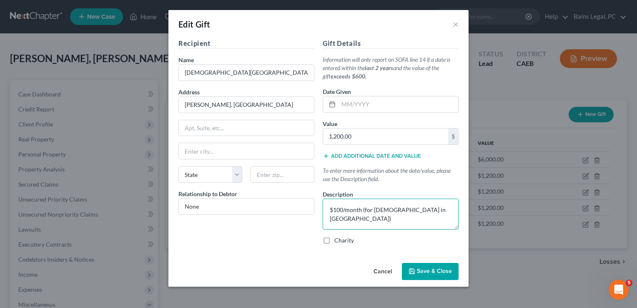
drag, startPoint x: 418, startPoint y: 215, endPoint x: 364, endPoint y: 214, distance: 53.8
click at [364, 214] on textarea "$100/month (for [DEMOGRAPHIC_DATA] in [GEOGRAPHIC_DATA])" at bounding box center [391, 214] width 136 height 31
type textarea "$100/month"
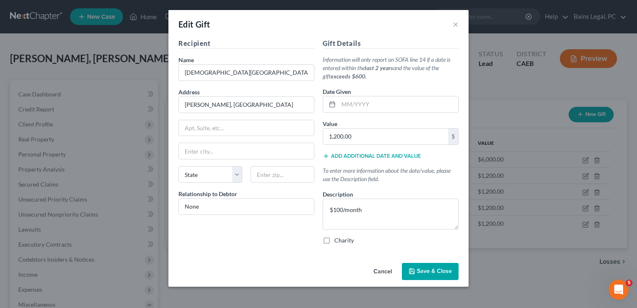
click at [334, 241] on label "Charity" at bounding box center [344, 240] width 20 height 8
click at [338, 241] on input "Charity" at bounding box center [340, 238] width 5 height 5
checkbox input "true"
click at [441, 274] on span "Save & Close" at bounding box center [434, 271] width 35 height 7
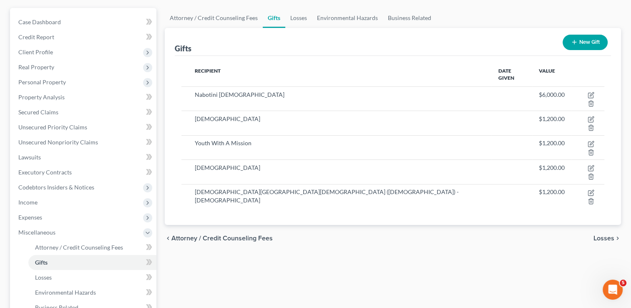
scroll to position [151, 0]
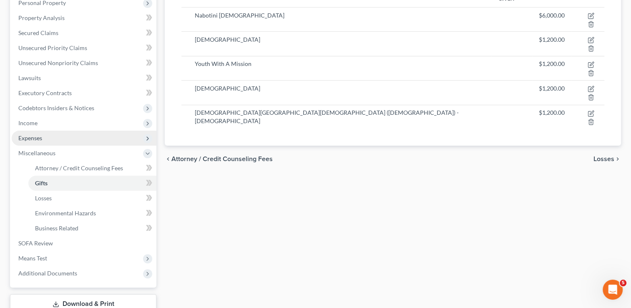
click at [41, 138] on span "Expenses" at bounding box center [30, 137] width 24 height 7
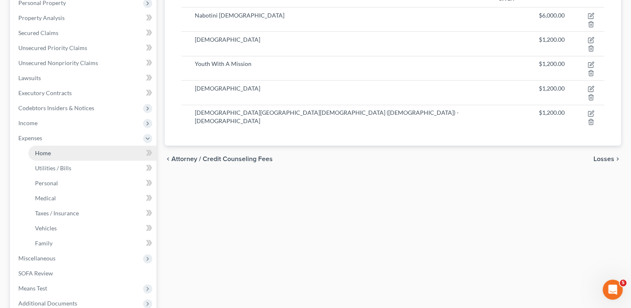
click at [43, 149] on span "Home" at bounding box center [43, 152] width 16 height 7
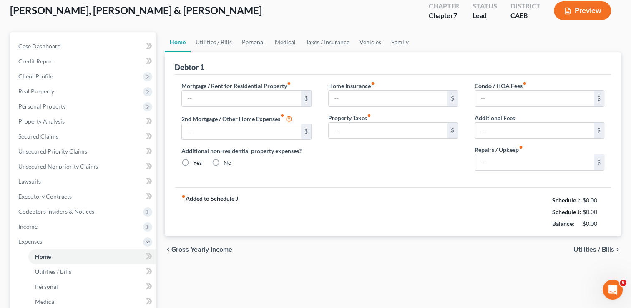
type input "2,783.00"
type input "0.00"
radio input "true"
type input "20.34"
type input "0.00"
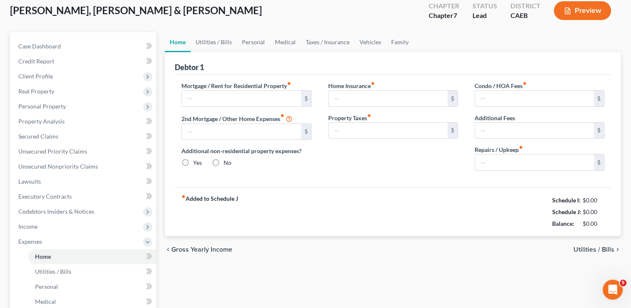
type input "0.00"
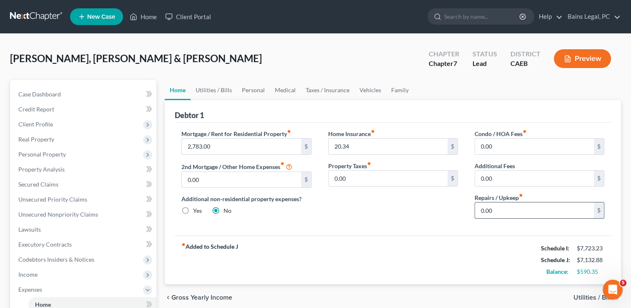
click at [495, 205] on input "0.00" at bounding box center [534, 210] width 119 height 16
type input "20"
click at [253, 91] on link "Personal" at bounding box center [253, 90] width 33 height 20
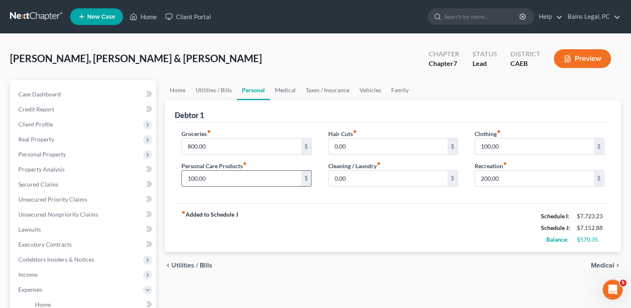
click at [232, 175] on input "100.00" at bounding box center [241, 179] width 119 height 16
type input "150"
type input "50"
click at [284, 93] on link "Medical" at bounding box center [285, 90] width 31 height 20
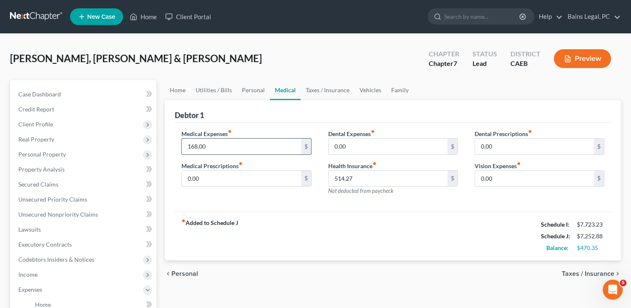
click at [226, 148] on input "168.00" at bounding box center [241, 146] width 119 height 16
type input "200"
click at [333, 86] on link "Taxes / Insurance" at bounding box center [328, 90] width 54 height 20
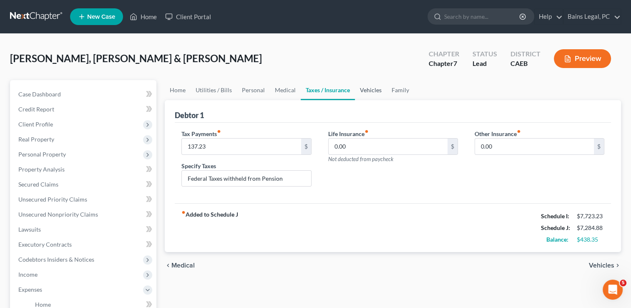
click at [364, 89] on link "Vehicles" at bounding box center [371, 90] width 32 height 20
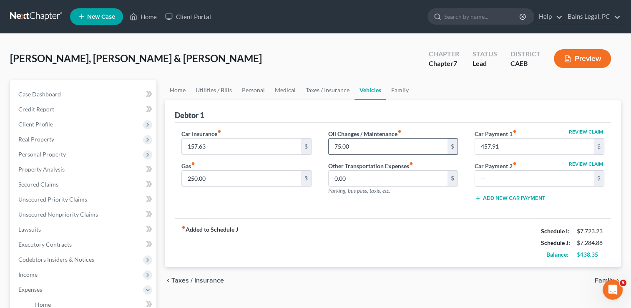
click at [370, 147] on input "75.00" at bounding box center [388, 146] width 119 height 16
type input "150"
click at [390, 93] on link "Family" at bounding box center [400, 90] width 28 height 20
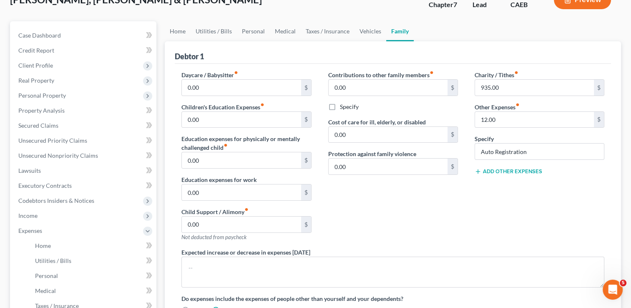
scroll to position [96, 0]
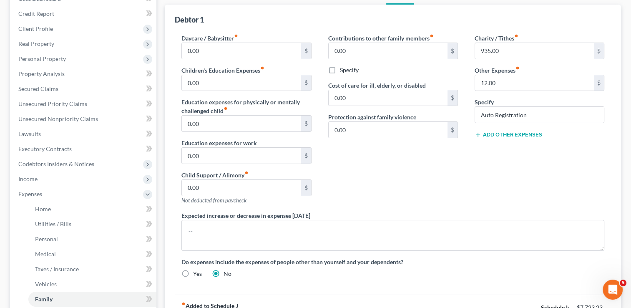
click at [501, 133] on button "Add Other Expenses" at bounding box center [509, 134] width 68 height 7
click at [492, 147] on input "0.00" at bounding box center [534, 147] width 119 height 16
type input "50"
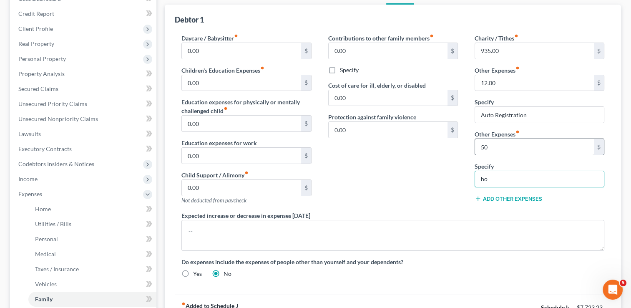
type input "h"
type input "Replacement of used household goods"
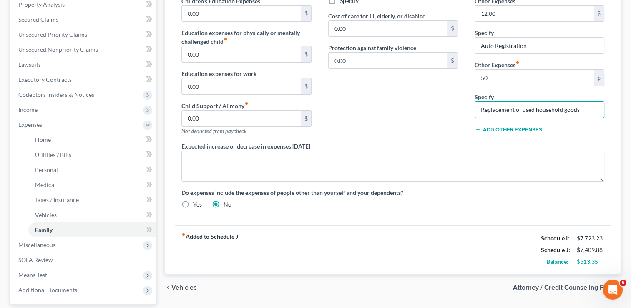
scroll to position [163, 0]
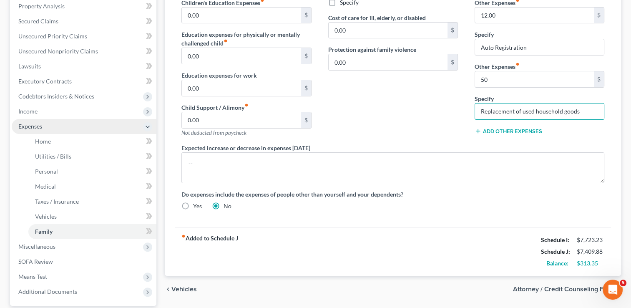
click at [46, 123] on span "Expenses" at bounding box center [84, 126] width 145 height 15
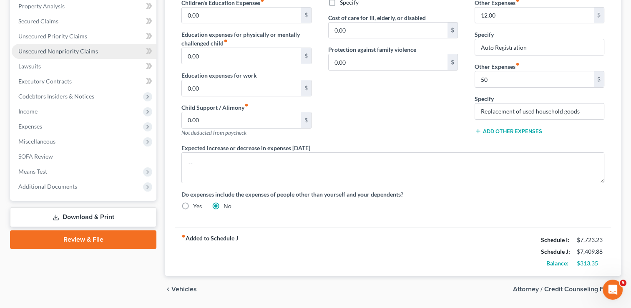
click at [58, 54] on span "Unsecured Nonpriority Claims" at bounding box center [58, 51] width 80 height 7
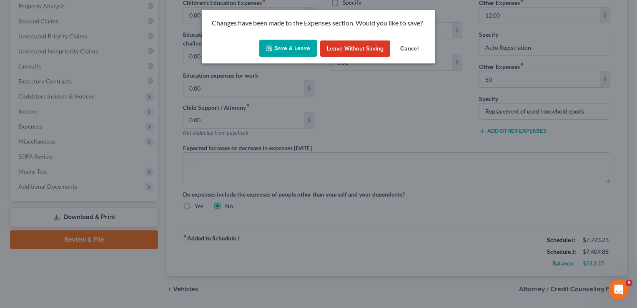
click at [297, 51] on button "Save & Leave" at bounding box center [288, 49] width 58 height 18
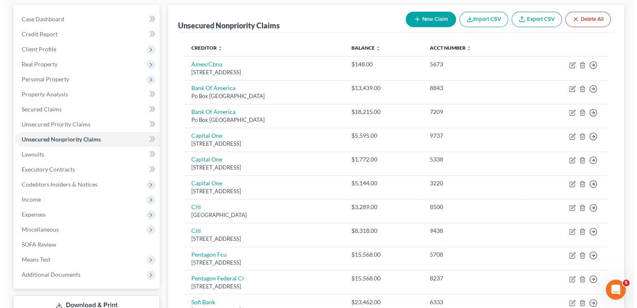
scroll to position [77, 0]
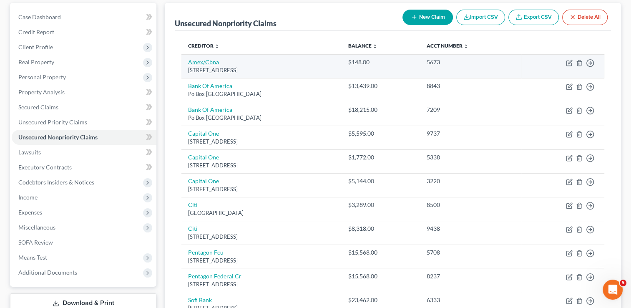
click at [200, 61] on link "Amex/Cbna" at bounding box center [203, 61] width 31 height 7
select select "36"
select select "2"
select select "1"
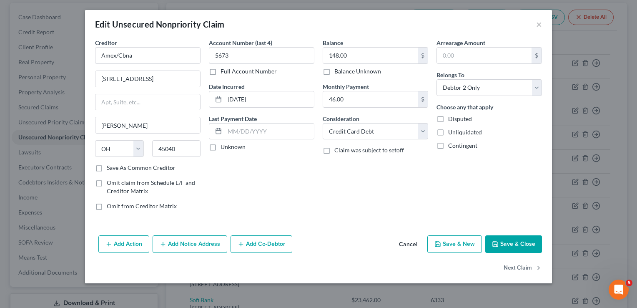
click at [189, 248] on button "Add Notice Address" at bounding box center [190, 244] width 75 height 18
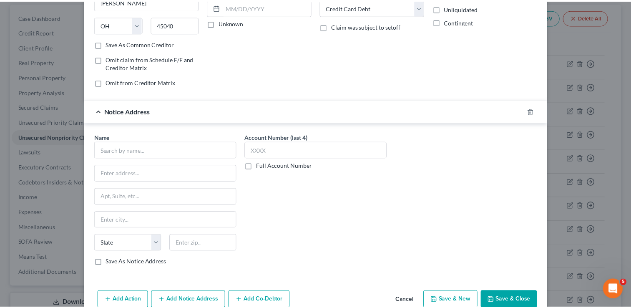
scroll to position [163, 0]
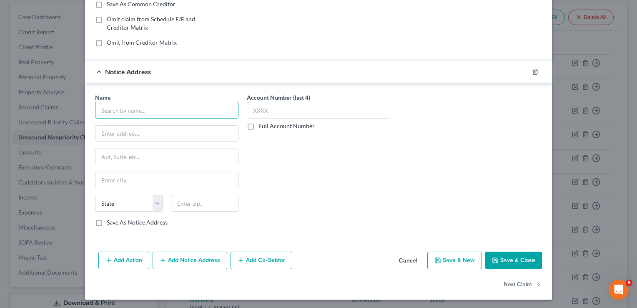
click at [189, 111] on input "text" at bounding box center [166, 110] width 143 height 17
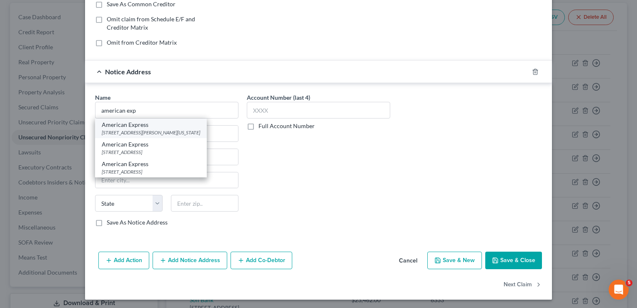
click at [140, 130] on div "[STREET_ADDRESS][PERSON_NAME][US_STATE]" at bounding box center [151, 132] width 98 height 7
type input "American Express"
type input "[STREET_ADDRESS][PERSON_NAME]"
type input "[US_STATE]"
select select "35"
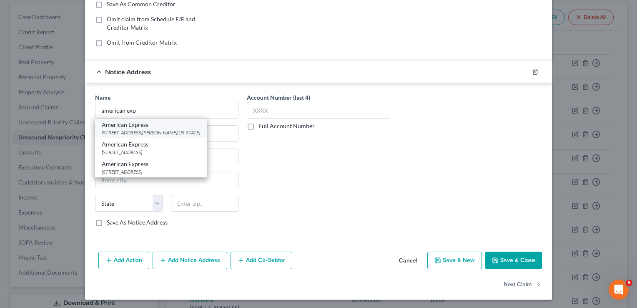
type input "10285"
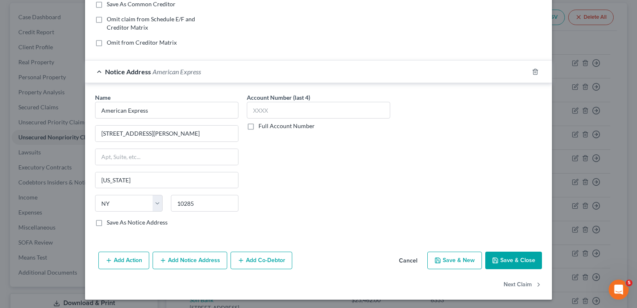
click at [519, 261] on button "Save & Close" at bounding box center [513, 260] width 57 height 18
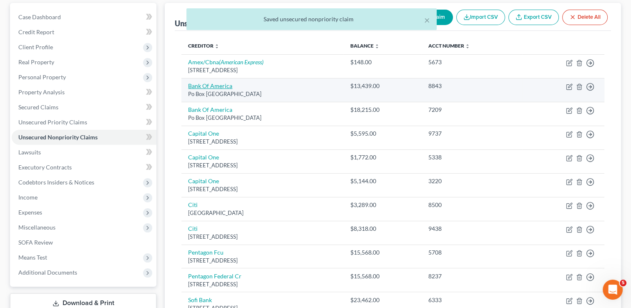
click at [215, 85] on link "Bank Of America" at bounding box center [210, 85] width 44 height 7
select select "45"
select select "2"
select select "0"
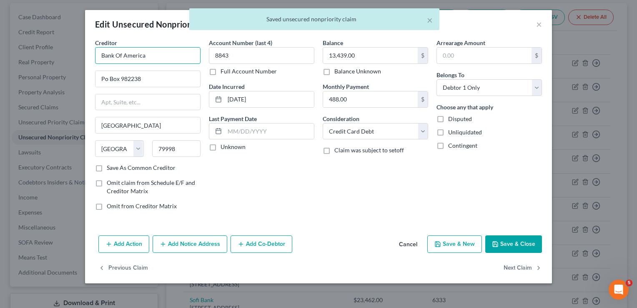
click at [181, 59] on input "Bank Of America" at bounding box center [148, 55] width 106 height 17
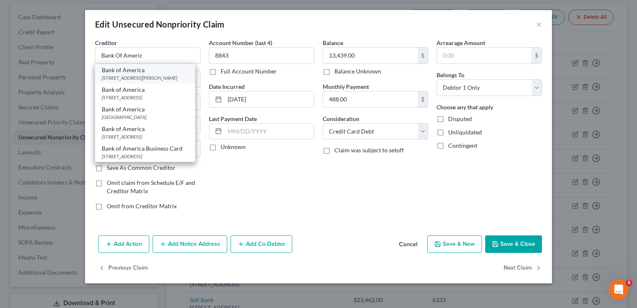
click at [146, 79] on div "[STREET_ADDRESS][PERSON_NAME]" at bounding box center [145, 77] width 87 height 7
type input "Bank of America"
type input "[STREET_ADDRESS][PERSON_NAME]"
type input "Charlotte"
select select "28"
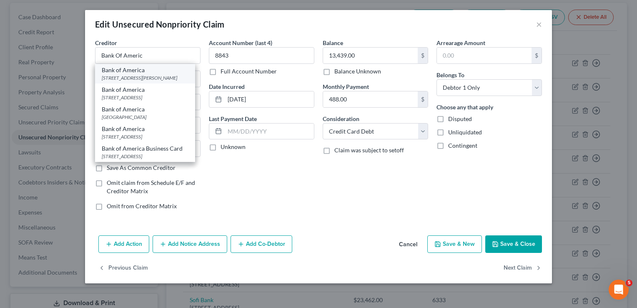
type input "28255"
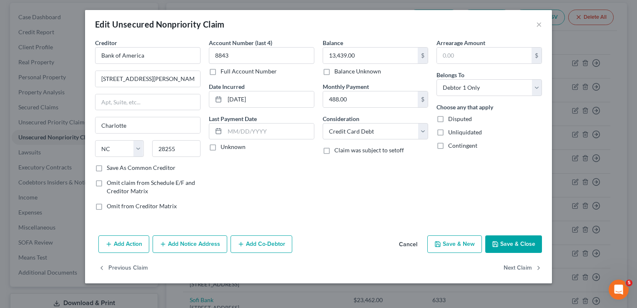
click at [518, 242] on button "Save & Close" at bounding box center [513, 244] width 57 height 18
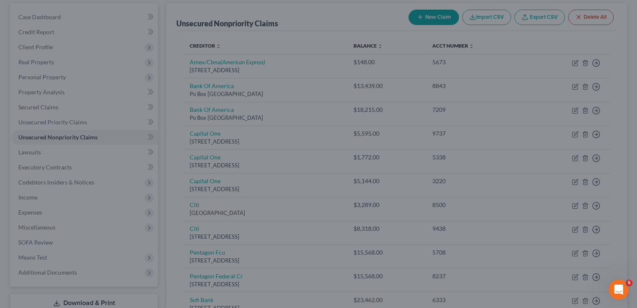
type input "0"
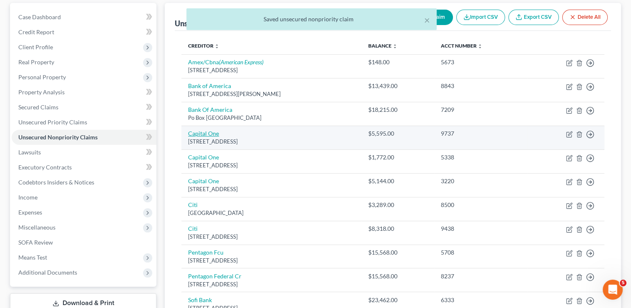
click at [203, 130] on link "Capital One" at bounding box center [203, 133] width 31 height 7
select select "46"
select select "2"
select select "1"
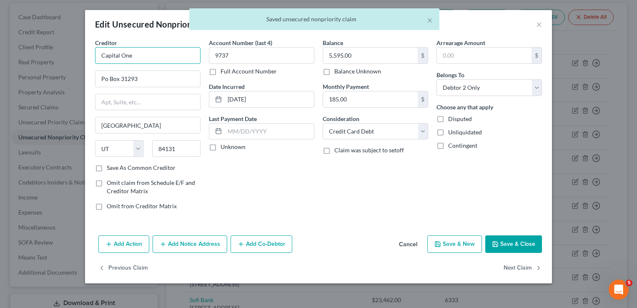
click at [160, 58] on input "Capital One" at bounding box center [148, 55] width 106 height 17
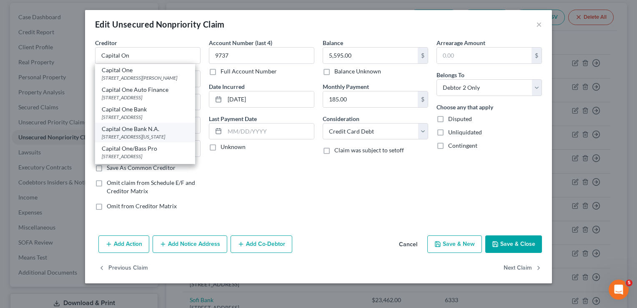
click at [143, 133] on div "Capital One Bank N.A." at bounding box center [145, 129] width 87 height 8
type input "Capital One Bank N.A."
type input "[STREET_ADDRESS]"
type input "[US_STATE][GEOGRAPHIC_DATA]"
select select "37"
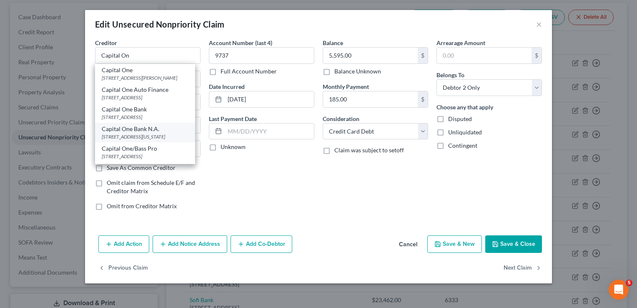
type input "73118"
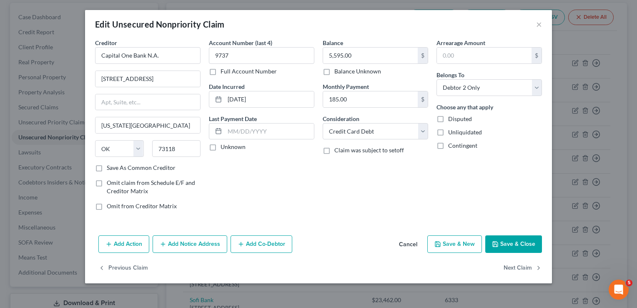
click at [517, 240] on button "Save & Close" at bounding box center [513, 244] width 57 height 18
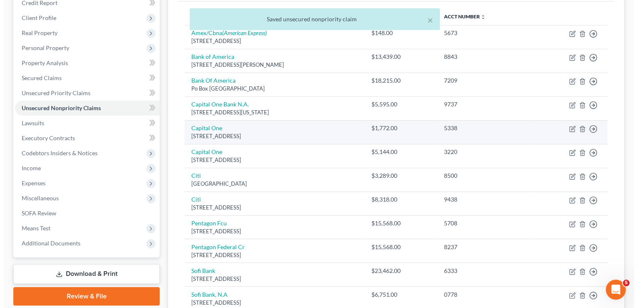
scroll to position [161, 0]
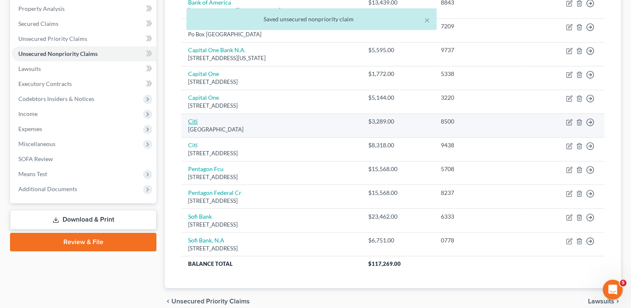
click at [194, 120] on link "Citi" at bounding box center [193, 121] width 10 height 7
select select "43"
select select "1"
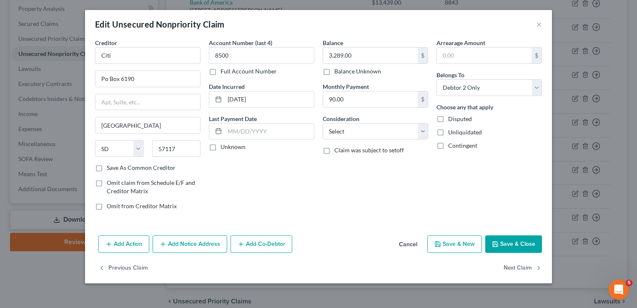
click at [189, 239] on button "Add Notice Address" at bounding box center [190, 244] width 75 height 18
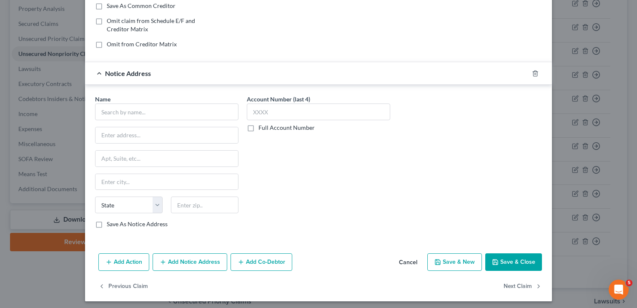
scroll to position [163, 0]
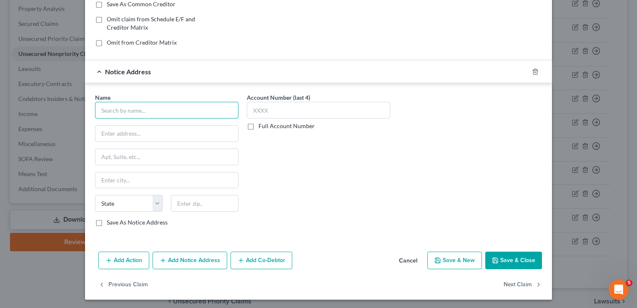
click at [161, 107] on input "text" at bounding box center [166, 110] width 143 height 17
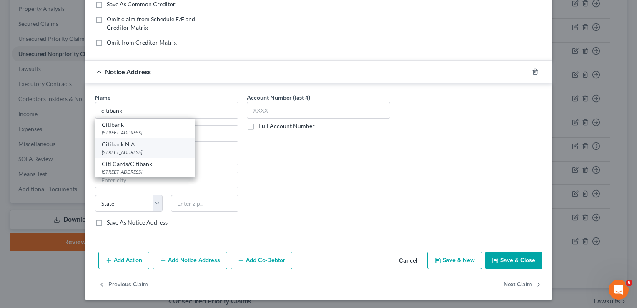
click at [133, 149] on div "[STREET_ADDRESS]" at bounding box center [145, 151] width 87 height 7
type input "Citibank N.A."
type input "5800 S Corporate Pl"
type input "[GEOGRAPHIC_DATA]"
select select "43"
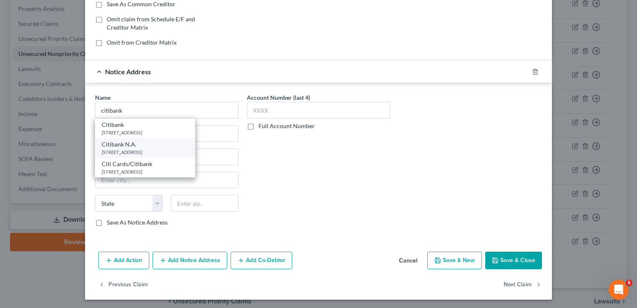
type input "57108"
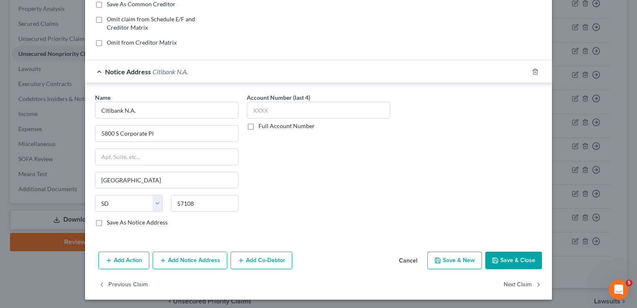
click at [520, 259] on button "Save & Close" at bounding box center [513, 260] width 57 height 18
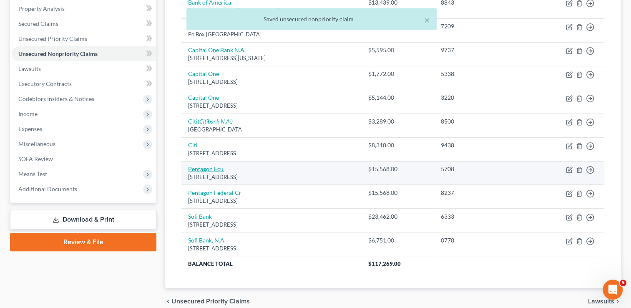
click at [212, 165] on link "Pentagon Fcu" at bounding box center [205, 168] width 35 height 7
select select "48"
select select "2"
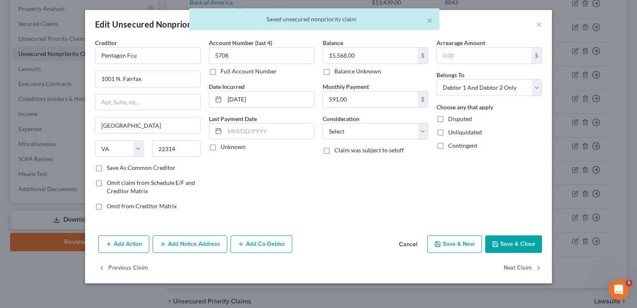
click at [203, 243] on button "Add Notice Address" at bounding box center [190, 244] width 75 height 18
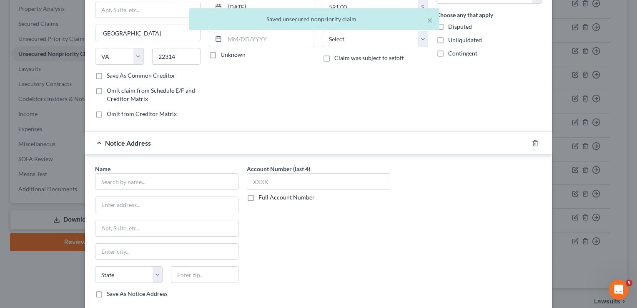
scroll to position [117, 0]
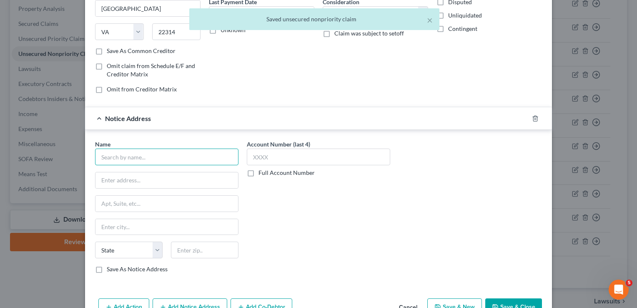
click at [171, 152] on input "text" at bounding box center [166, 156] width 143 height 17
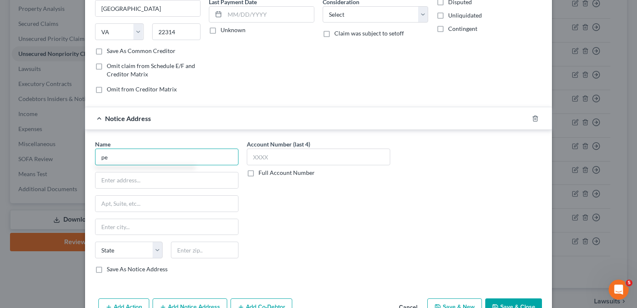
type input "p"
type input "Pentagon Credit Union"
paste input "[STREET_ADDRESS][PERSON_NAME][PERSON_NAME][US_STATE],"
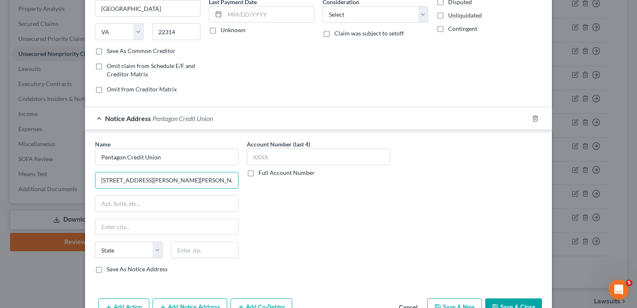
type input "[STREET_ADDRESS][PERSON_NAME][PERSON_NAME][US_STATE],"
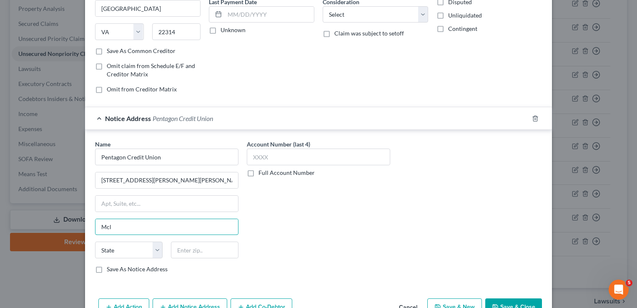
type input "[PERSON_NAME]"
select select "48"
type input "22102"
drag, startPoint x: 226, startPoint y: 178, endPoint x: 163, endPoint y: 180, distance: 62.6
click at [163, 180] on input "[STREET_ADDRESS][PERSON_NAME][PERSON_NAME][US_STATE]," at bounding box center [167, 180] width 143 height 16
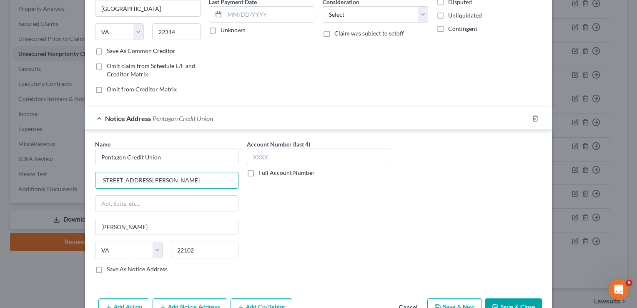
type input "[STREET_ADDRESS][PERSON_NAME]"
click at [507, 301] on button "Save & Close" at bounding box center [513, 307] width 57 height 18
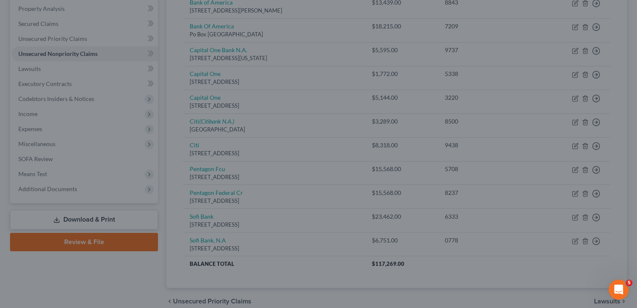
scroll to position [0, 0]
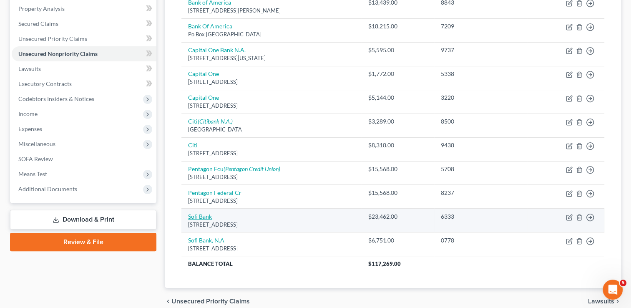
click at [207, 218] on link "Sofi Bank" at bounding box center [200, 216] width 24 height 7
select select "46"
select select "2"
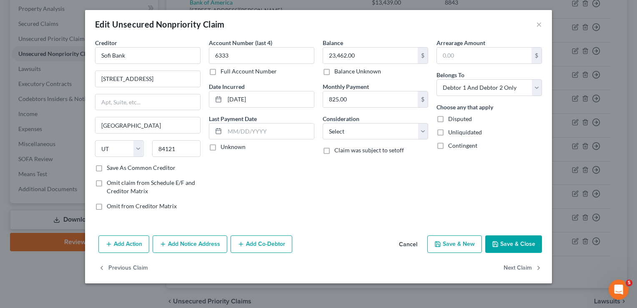
click at [203, 243] on button "Add Notice Address" at bounding box center [190, 244] width 75 height 18
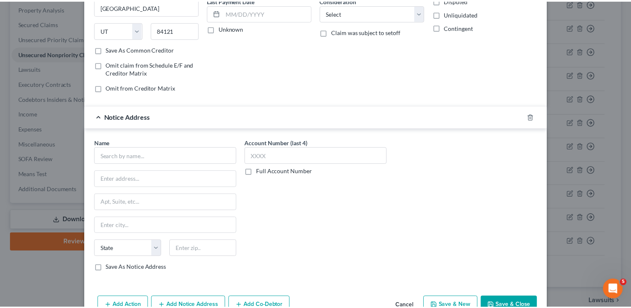
scroll to position [150, 0]
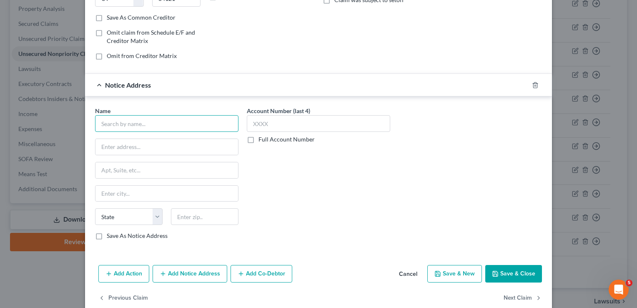
click at [166, 119] on input "text" at bounding box center [166, 123] width 143 height 17
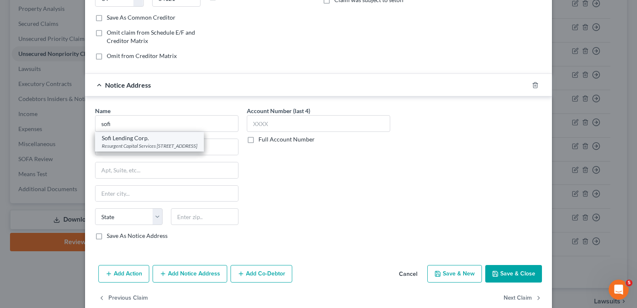
click at [161, 138] on div "Sofi Lending Corp." at bounding box center [150, 138] width 96 height 8
type input "Sofi Lending Corp."
type input "Resurgent Capital Services"
type input "PO Box 10587"
type input "[GEOGRAPHIC_DATA]"
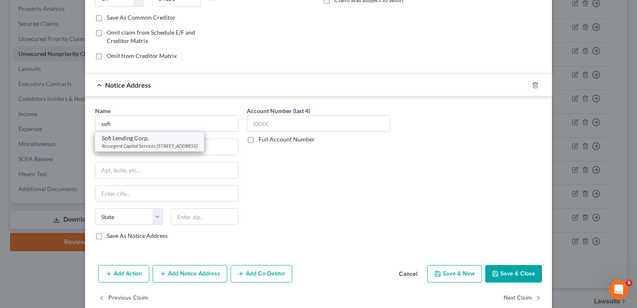
select select "42"
type input "29603-0587"
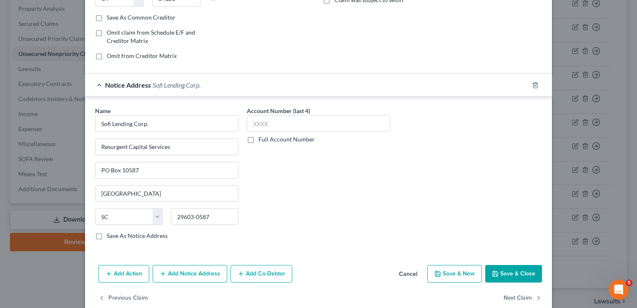
click at [523, 266] on button "Save & Close" at bounding box center [513, 274] width 57 height 18
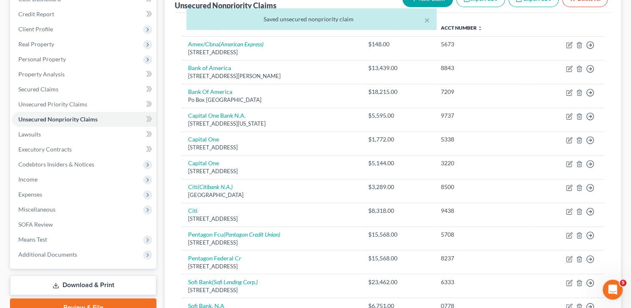
scroll to position [197, 0]
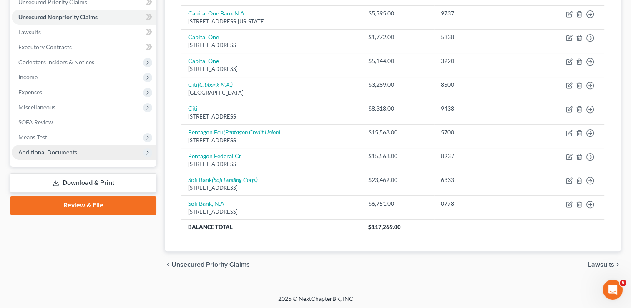
click at [73, 154] on span "Additional Documents" at bounding box center [47, 151] width 59 height 7
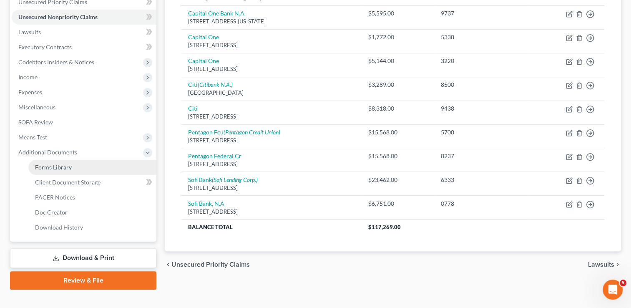
click at [67, 168] on span "Forms Library" at bounding box center [53, 166] width 37 height 7
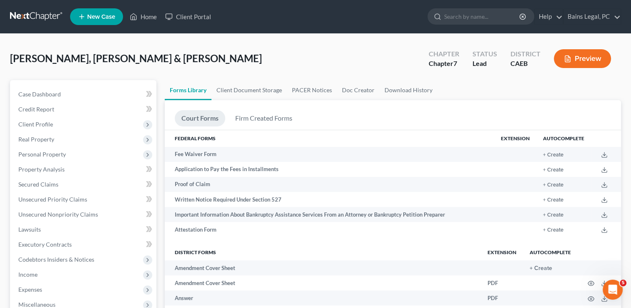
scroll to position [1305, 0]
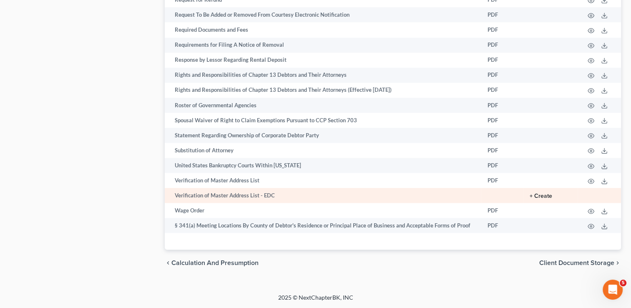
click at [539, 195] on button "+ Create" at bounding box center [541, 196] width 23 height 6
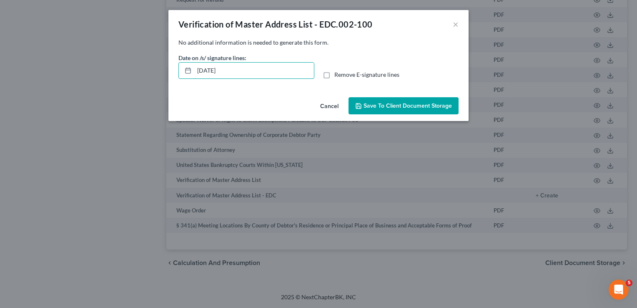
drag, startPoint x: 262, startPoint y: 66, endPoint x: 68, endPoint y: 61, distance: 193.6
click at [68, 61] on div "Verification of Master Address List - EDC.002-100 × No additional information i…" at bounding box center [318, 154] width 637 height 308
click at [334, 79] on label "Remove E-signature lines" at bounding box center [366, 74] width 65 height 8
click at [338, 76] on input "Remove E-signature lines" at bounding box center [340, 72] width 5 height 5
checkbox input "true"
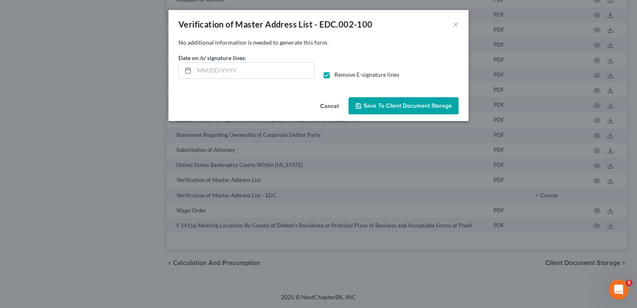
click at [369, 99] on button "Save to Client Document Storage" at bounding box center [404, 106] width 110 height 18
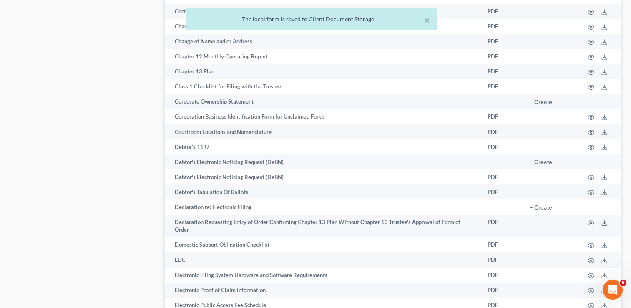
scroll to position [228, 0]
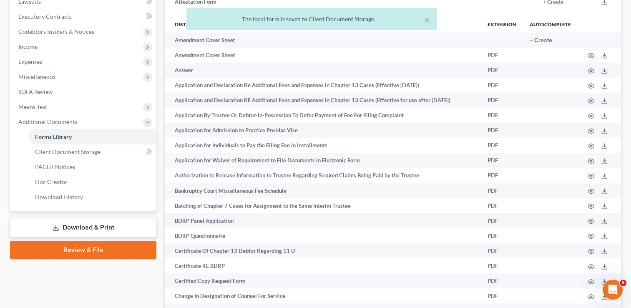
click at [87, 231] on link "Download & Print" at bounding box center [83, 228] width 146 height 20
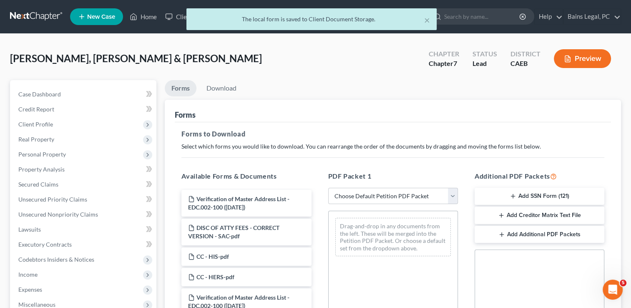
click at [459, 199] on div "PDF Packet 1 Choose Default Petition PDF Packet Complete Bankruptcy Petition (a…" at bounding box center [393, 305] width 146 height 283
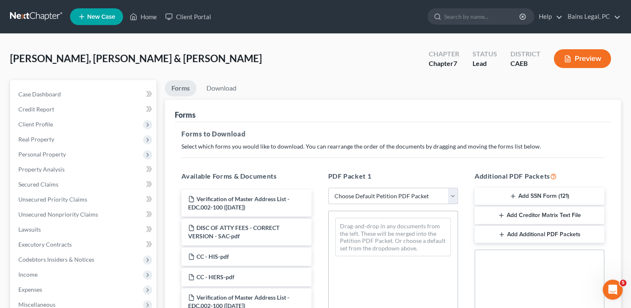
click at [415, 193] on select "Choose Default Petition PDF Packet Complete Bankruptcy Petition (all forms and …" at bounding box center [393, 196] width 130 height 17
select select "0"
click at [328, 188] on select "Choose Default Petition PDF Packet Complete Bankruptcy Petition (all forms and …" at bounding box center [393, 196] width 130 height 17
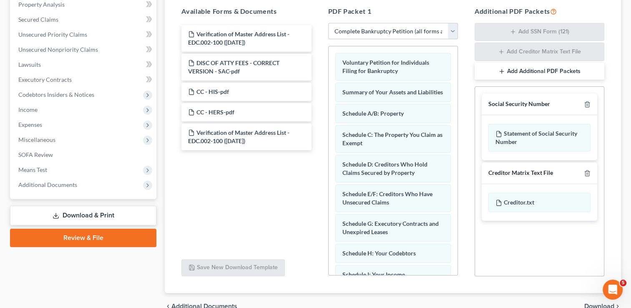
scroll to position [172, 0]
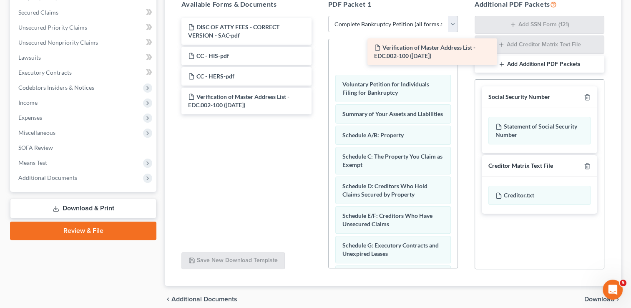
drag, startPoint x: 244, startPoint y: 25, endPoint x: 430, endPoint y: 46, distance: 187.2
click at [318, 46] on div "Verification of Master Address List - EDC.002-100 ([DATE]) Verification of Mast…" at bounding box center [246, 66] width 143 height 96
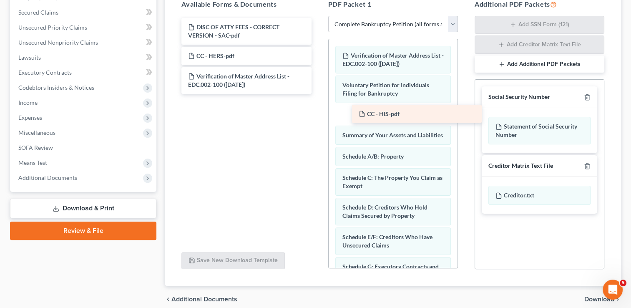
drag, startPoint x: 226, startPoint y: 56, endPoint x: 396, endPoint y: 115, distance: 180.4
click at [318, 94] on div "CC - HIS-pdf DISC OF ATTY FEES - CORRECT VERSION - SAC-pdf CC - HIS-pdf CC - HE…" at bounding box center [246, 56] width 143 height 76
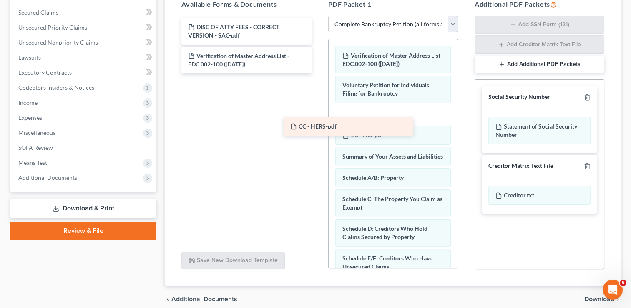
drag, startPoint x: 267, startPoint y: 54, endPoint x: 370, endPoint y: 125, distance: 124.6
click at [318, 73] on div "CC - HERS-pdf DISC OF ATTY FEES - CORRECT VERSION - SAC-pdf CC - HERS-pdf Verif…" at bounding box center [246, 45] width 143 height 55
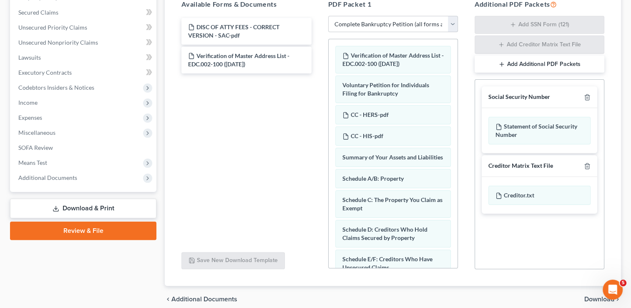
scroll to position [391, 0]
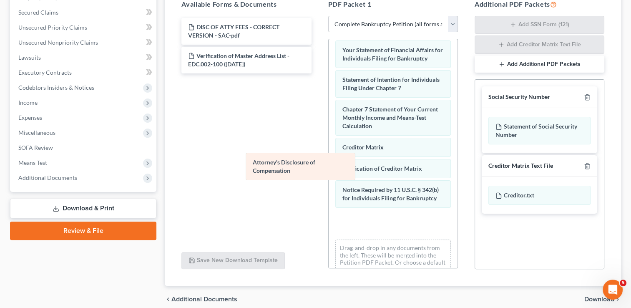
drag, startPoint x: 385, startPoint y: 213, endPoint x: 268, endPoint y: 157, distance: 129.6
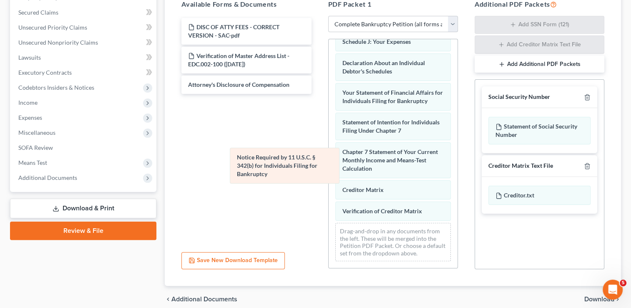
scroll to position [324, 0]
drag, startPoint x: 364, startPoint y: 202, endPoint x: 240, endPoint y: 152, distance: 133.6
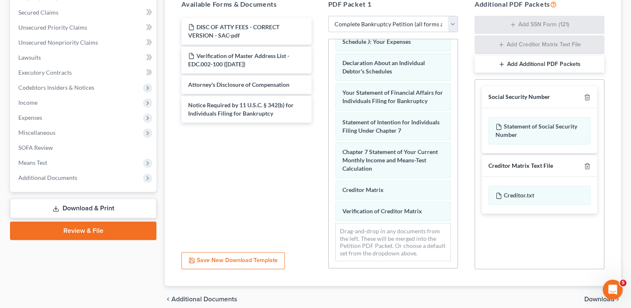
scroll to position [302, 0]
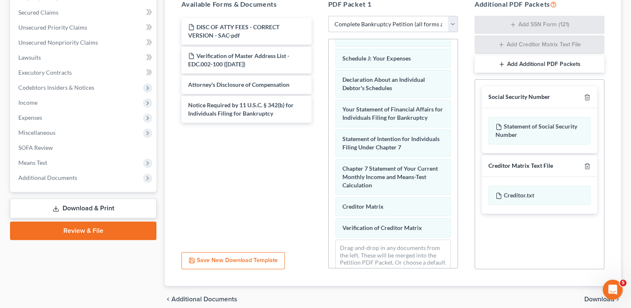
click at [329, 171] on div "Verification of Master Address List - EDC.002-100 ([DATE]) Voluntary Petition f…" at bounding box center [393, 11] width 129 height 548
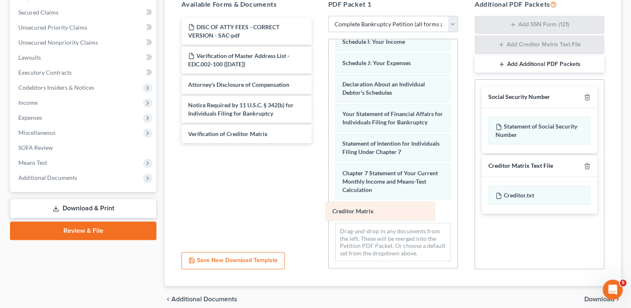
scroll to position [282, 0]
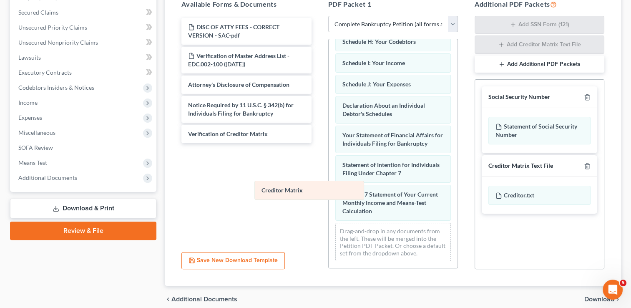
drag, startPoint x: 364, startPoint y: 208, endPoint x: 284, endPoint y: 188, distance: 83.0
click at [329, 188] on div "Creditor Matrix Verification of Master Address List - EDC.002-100 ([DATE]) Volu…" at bounding box center [393, 15] width 129 height 505
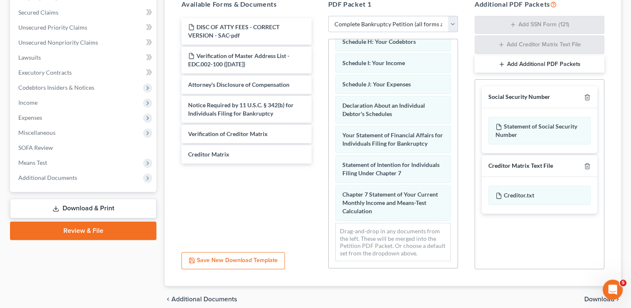
scroll to position [207, 0]
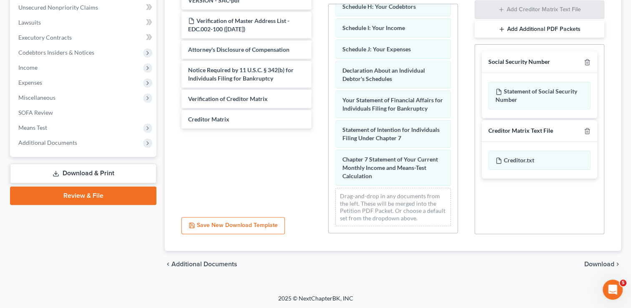
click at [596, 261] on span "Download" at bounding box center [599, 264] width 30 height 7
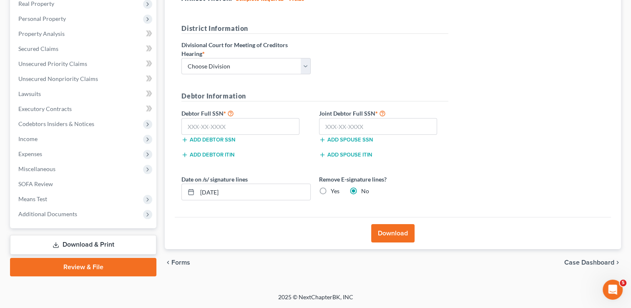
scroll to position [135, 0]
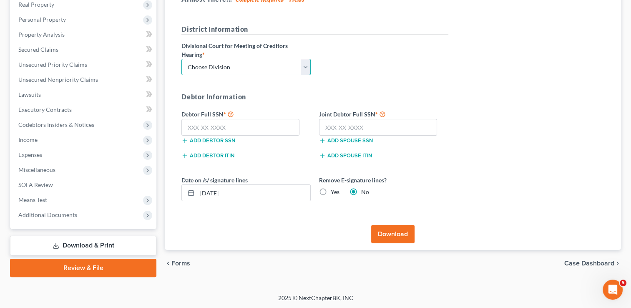
click at [235, 65] on select "Choose Division Fresno Modesto [GEOGRAPHIC_DATA]" at bounding box center [245, 67] width 129 height 17
select select "2"
click at [181, 59] on select "Choose Division Fresno Modesto [GEOGRAPHIC_DATA]" at bounding box center [245, 67] width 129 height 17
click at [242, 131] on input "text" at bounding box center [240, 127] width 118 height 17
type input "633-41-5751"
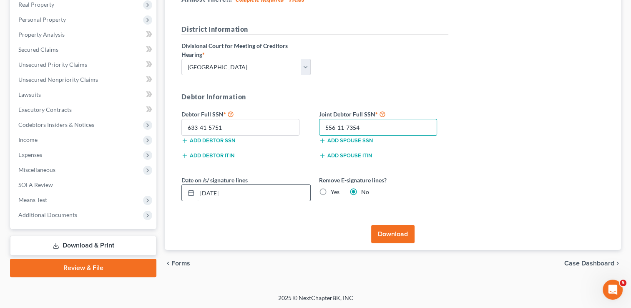
type input "556-11-7354"
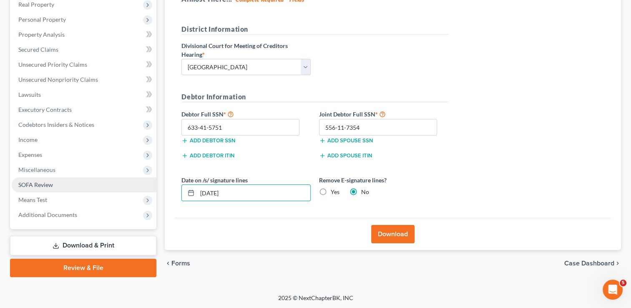
drag, startPoint x: 264, startPoint y: 191, endPoint x: 154, endPoint y: 184, distance: 110.3
click at [154, 184] on div "Petition Navigation Case Dashboard Payments Invoices Payments Payments Credit R…" at bounding box center [315, 111] width 619 height 332
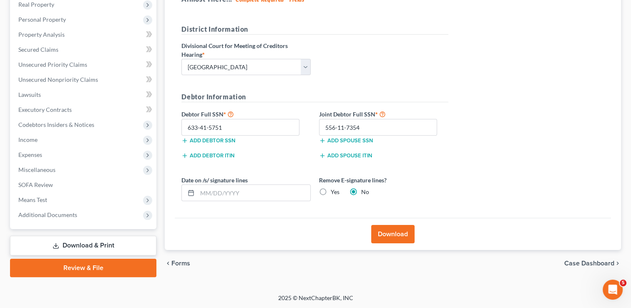
click at [331, 188] on label "Yes" at bounding box center [335, 192] width 9 height 8
click at [334, 188] on input "Yes" at bounding box center [336, 190] width 5 height 5
radio input "true"
radio input "false"
click at [385, 231] on button "Download" at bounding box center [392, 234] width 43 height 18
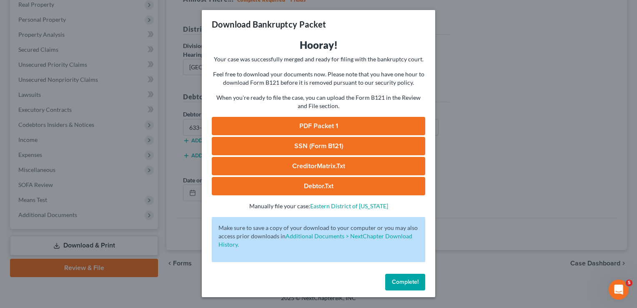
click at [321, 132] on link "PDF Packet 1" at bounding box center [319, 126] width 214 height 18
click at [323, 145] on link "SSN (Form B121)" at bounding box center [319, 146] width 214 height 18
click at [342, 129] on link "PDF Packet 1" at bounding box center [319, 126] width 214 height 18
click at [329, 146] on link "SSN (Form B121)" at bounding box center [319, 146] width 214 height 18
click at [409, 281] on span "Complete!" at bounding box center [405, 281] width 27 height 7
